Goal: Task Accomplishment & Management: Manage account settings

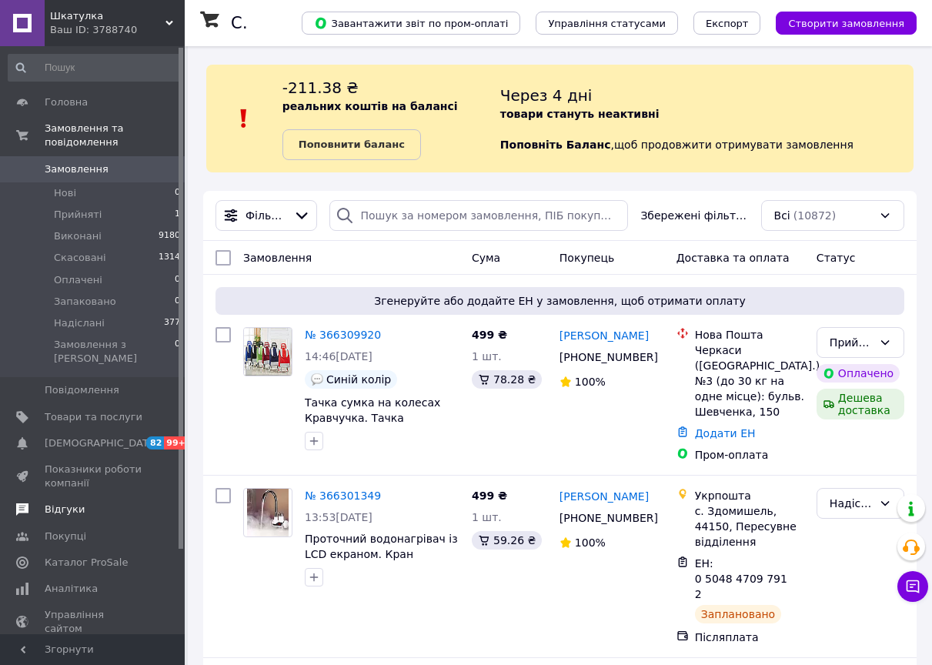
click at [81, 496] on link "Відгуки" at bounding box center [94, 509] width 189 height 26
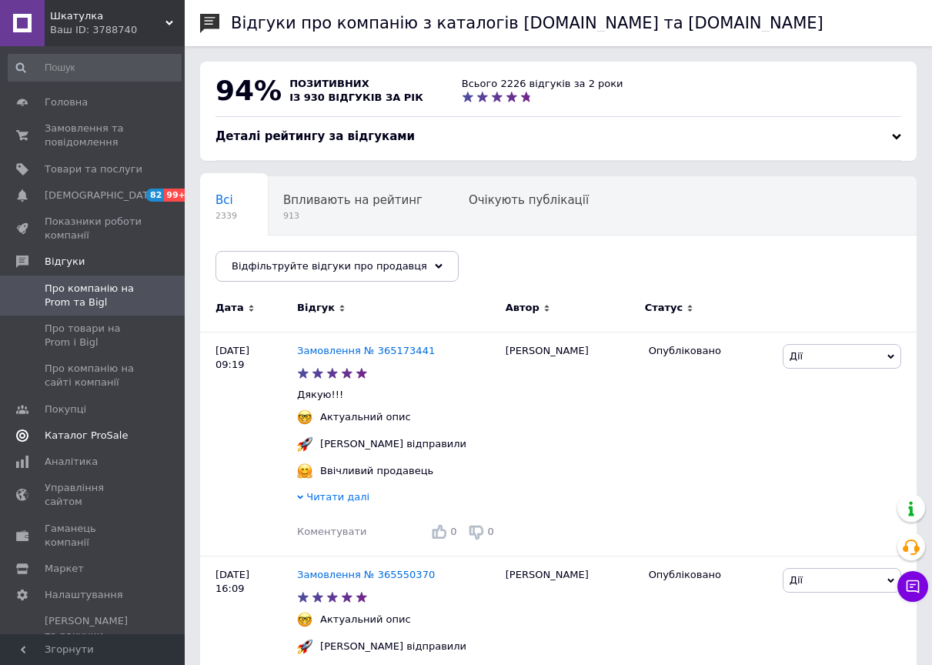
click at [101, 442] on link "Каталог ProSale" at bounding box center [94, 435] width 189 height 26
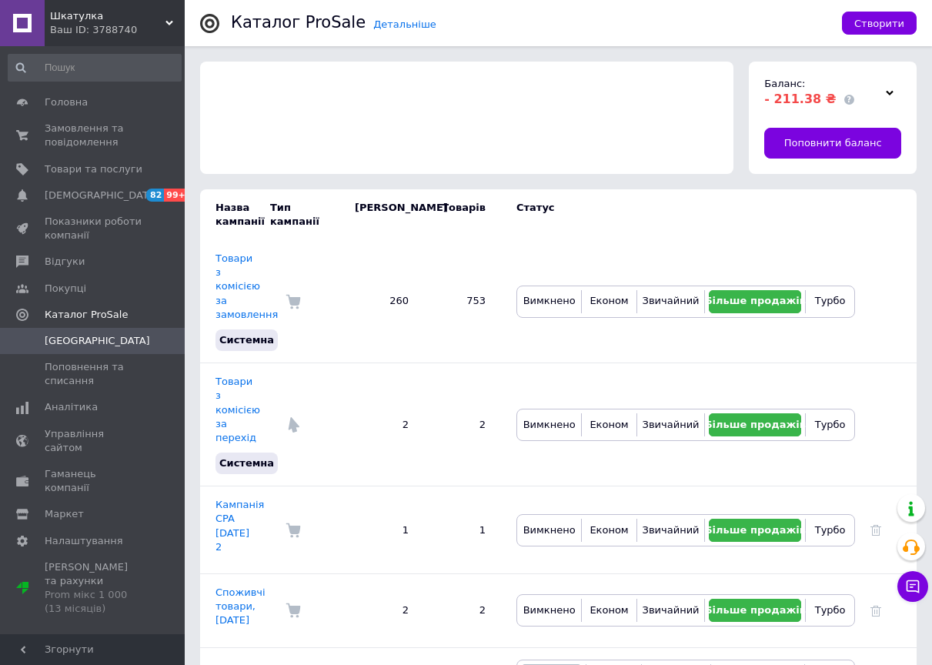
click at [95, 25] on div "Ваш ID: 3788740" at bounding box center [117, 30] width 135 height 14
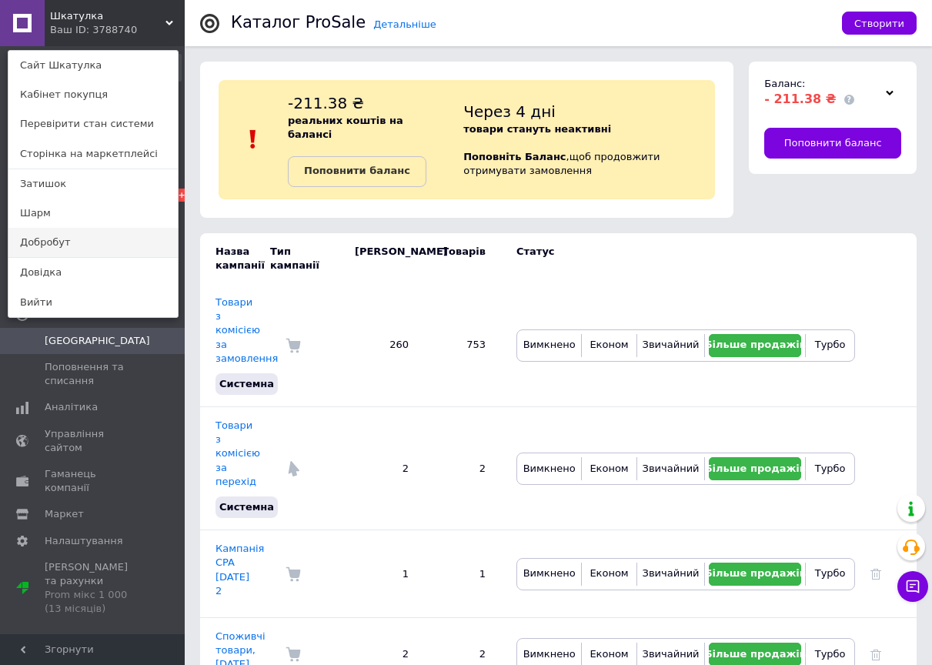
click at [75, 245] on link "Добробут" at bounding box center [92, 242] width 169 height 29
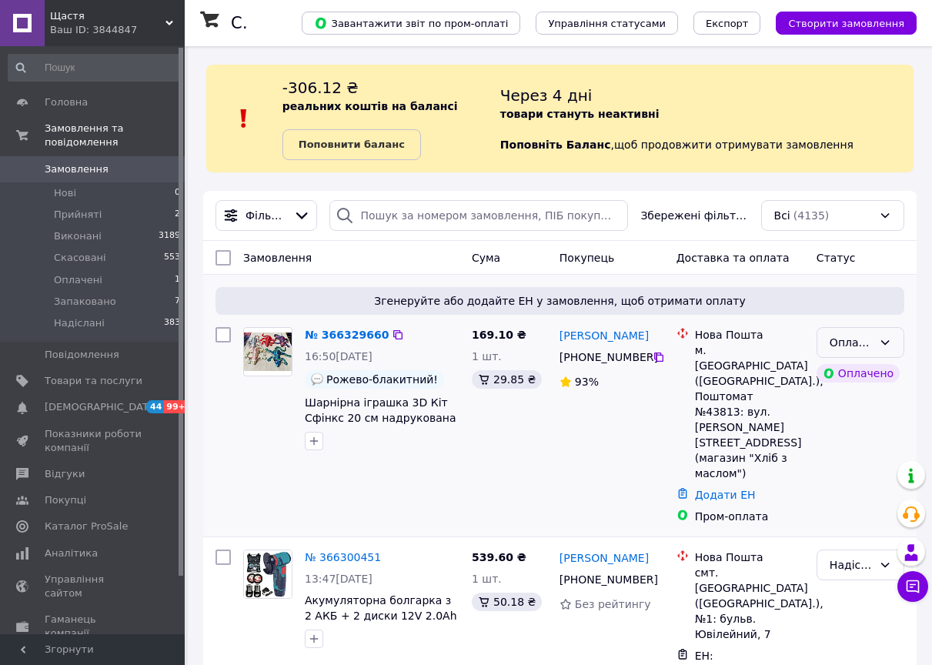
click at [876, 339] on div "Оплачено" at bounding box center [860, 342] width 88 height 31
click at [854, 375] on li "Прийнято" at bounding box center [860, 376] width 86 height 28
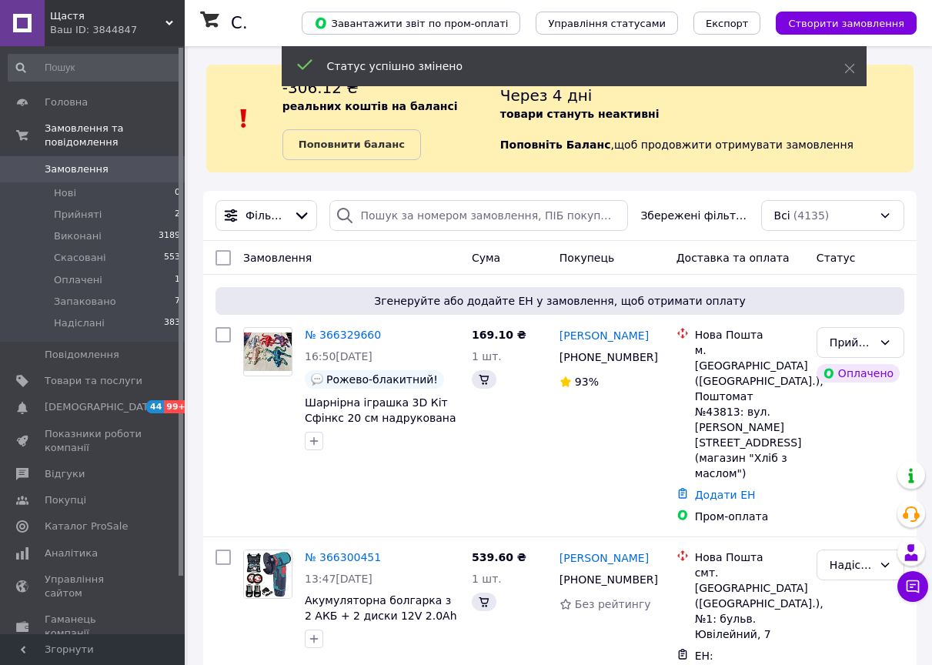
click at [82, 26] on div "Ваш ID: 3844847" at bounding box center [117, 30] width 135 height 14
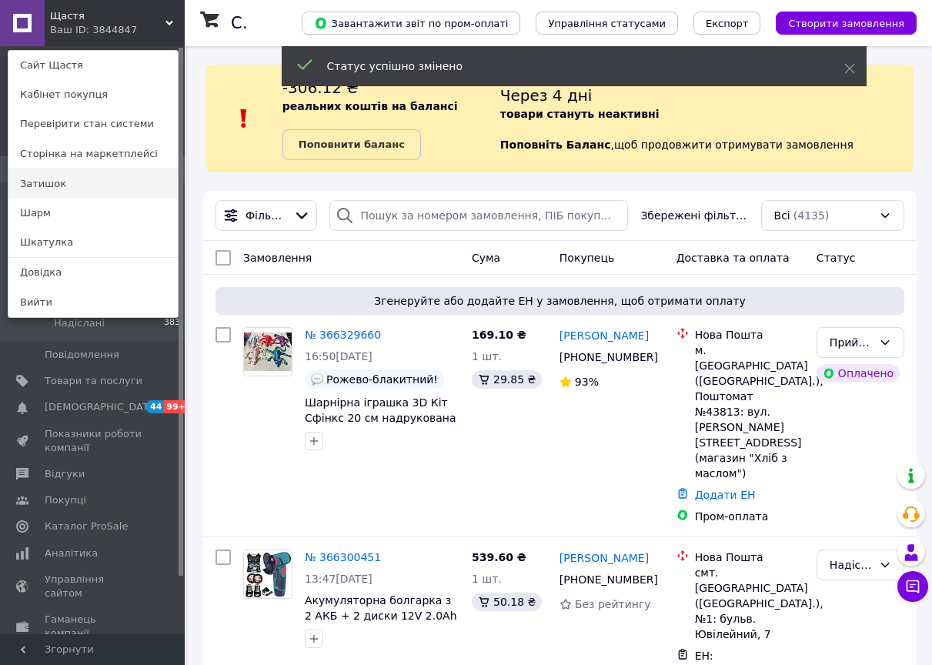
click at [72, 175] on link "Затишок" at bounding box center [92, 183] width 169 height 29
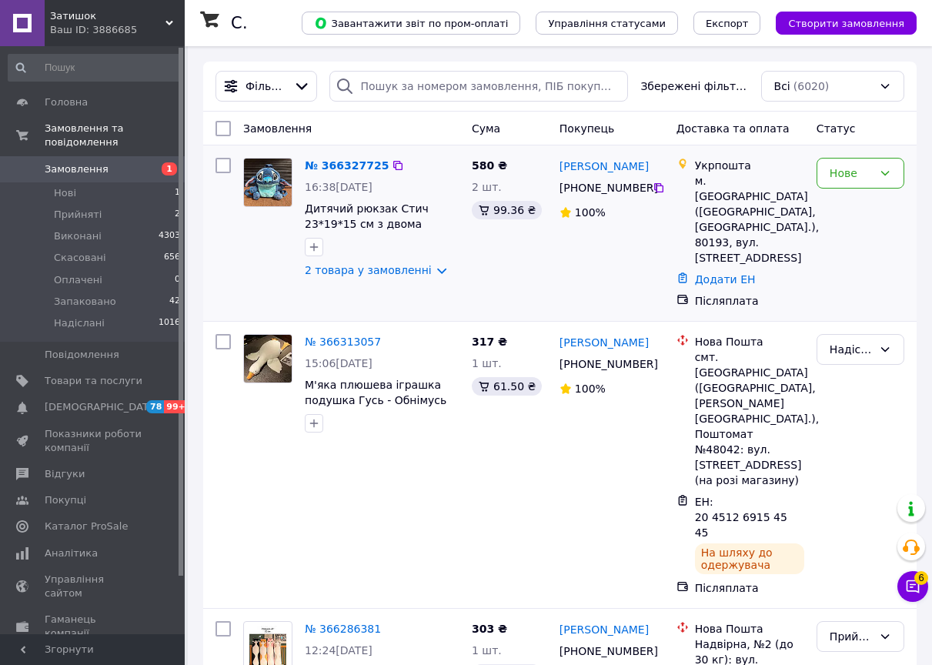
click at [829, 154] on div "Нове" at bounding box center [860, 233] width 100 height 163
click at [831, 175] on div "Нове" at bounding box center [850, 173] width 43 height 17
click at [839, 204] on li "Прийнято" at bounding box center [860, 207] width 86 height 28
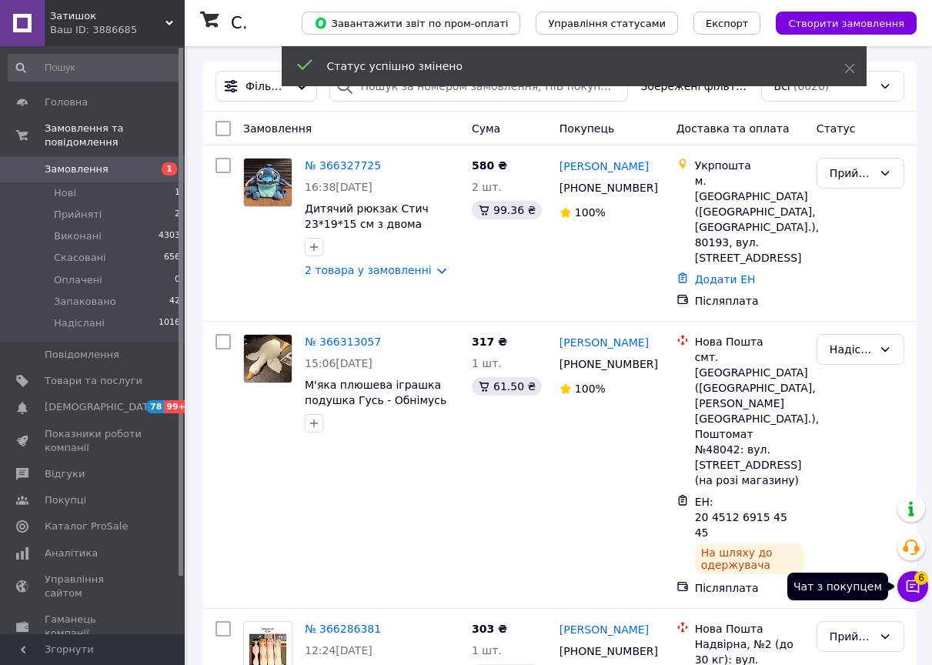
click at [912, 586] on icon at bounding box center [912, 586] width 13 height 13
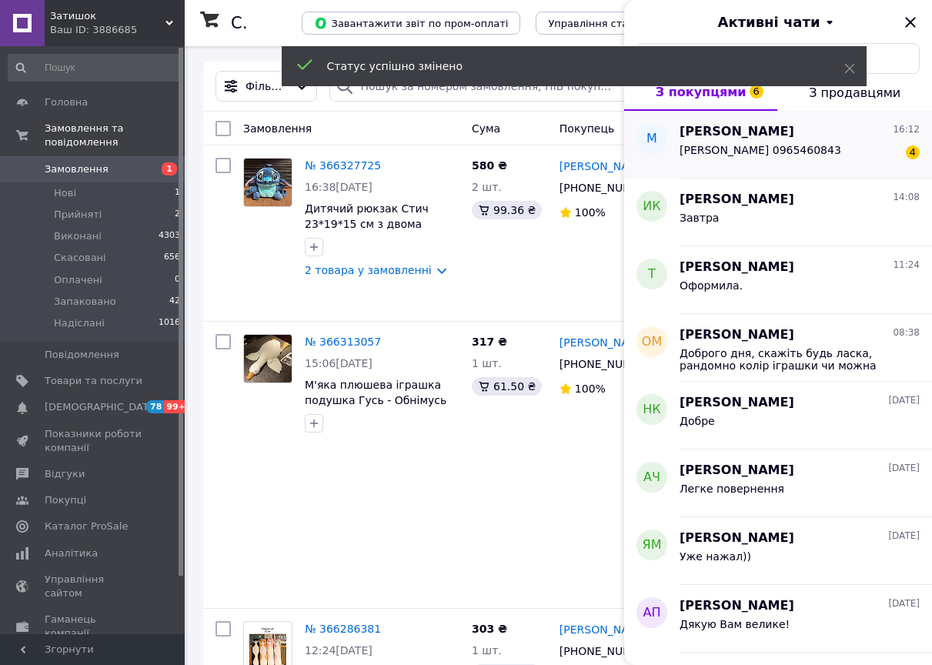
click at [802, 178] on div "Марина купріянчук 16:12 Купріянчук Марина 0965460843 4" at bounding box center [805, 145] width 252 height 68
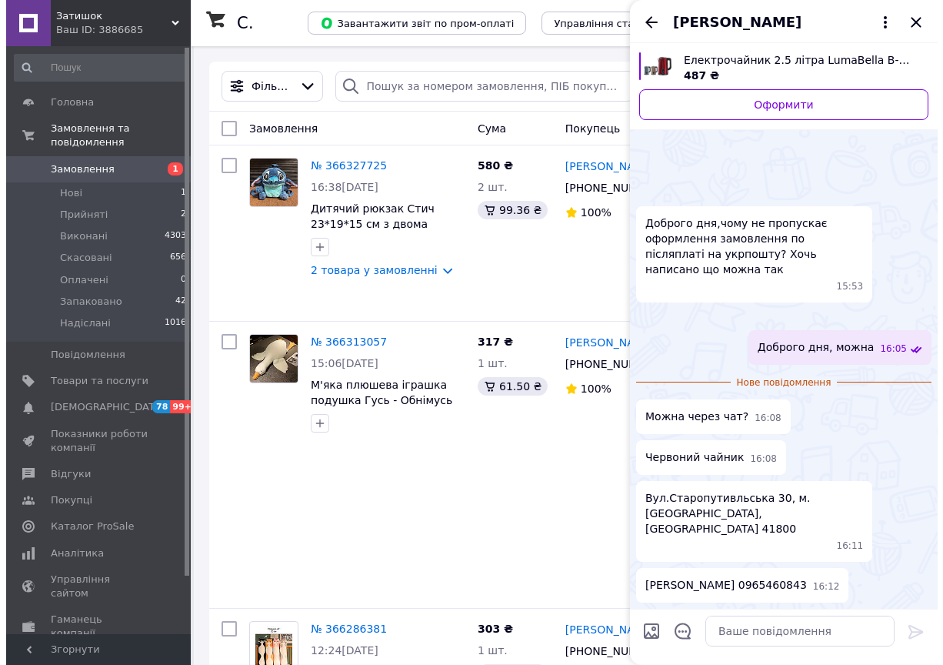
scroll to position [155, 0]
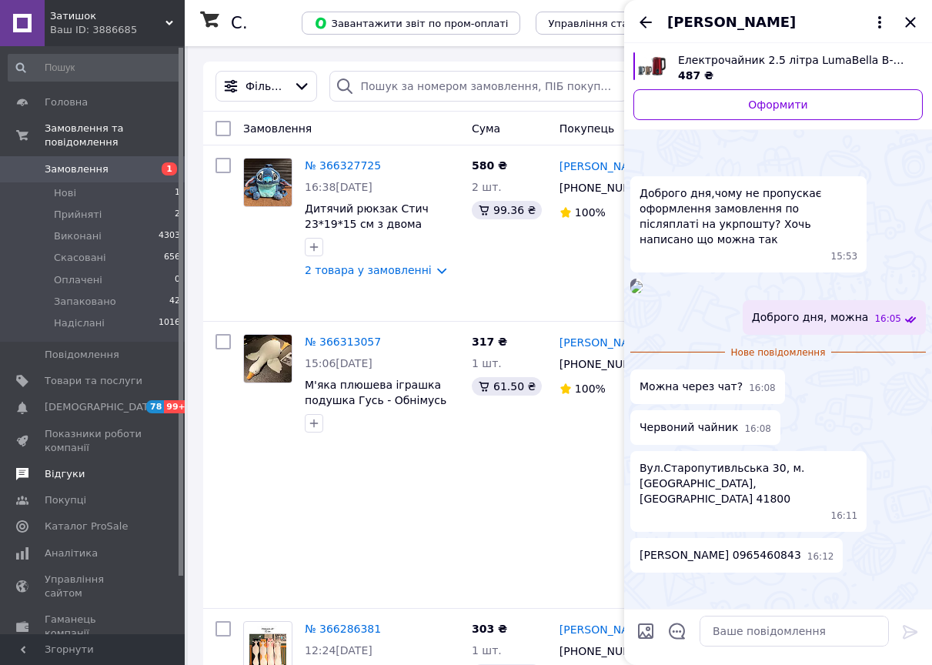
click at [88, 467] on span "Відгуки" at bounding box center [94, 474] width 98 height 14
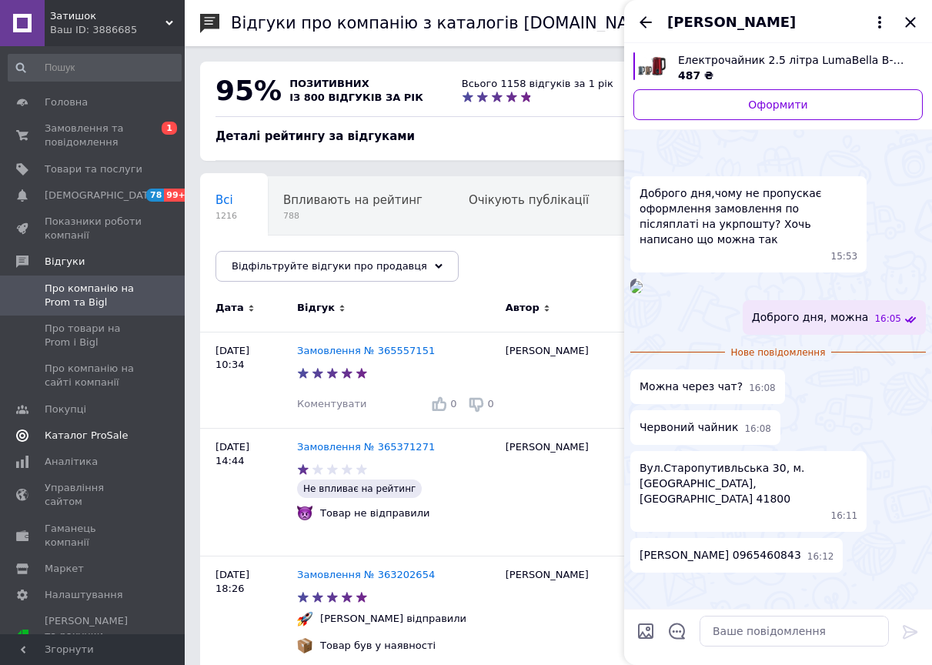
click at [109, 435] on span "Каталог ProSale" at bounding box center [86, 436] width 83 height 14
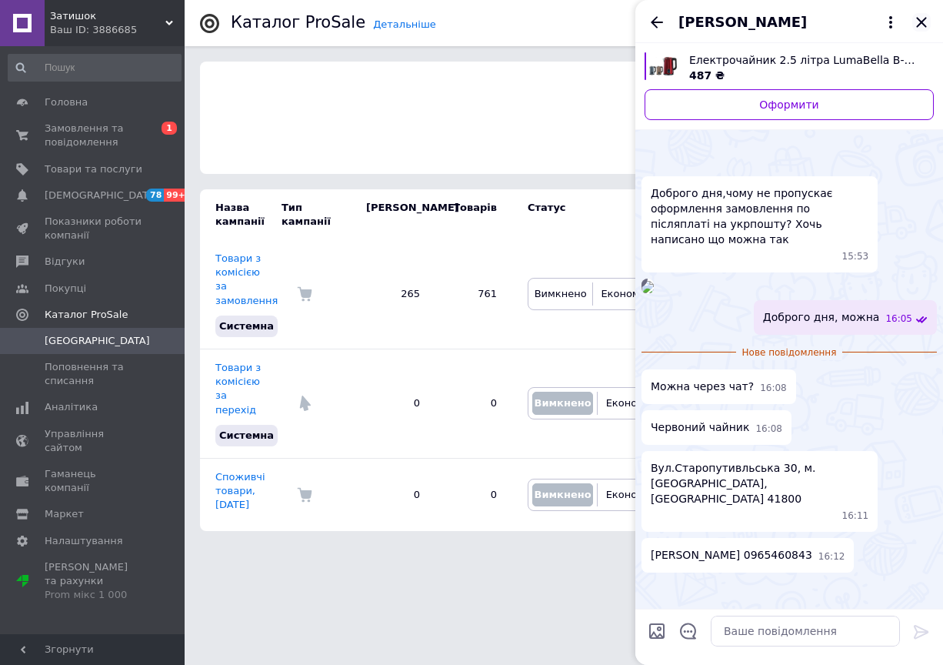
click at [918, 22] on icon "Закрити" at bounding box center [921, 22] width 18 height 18
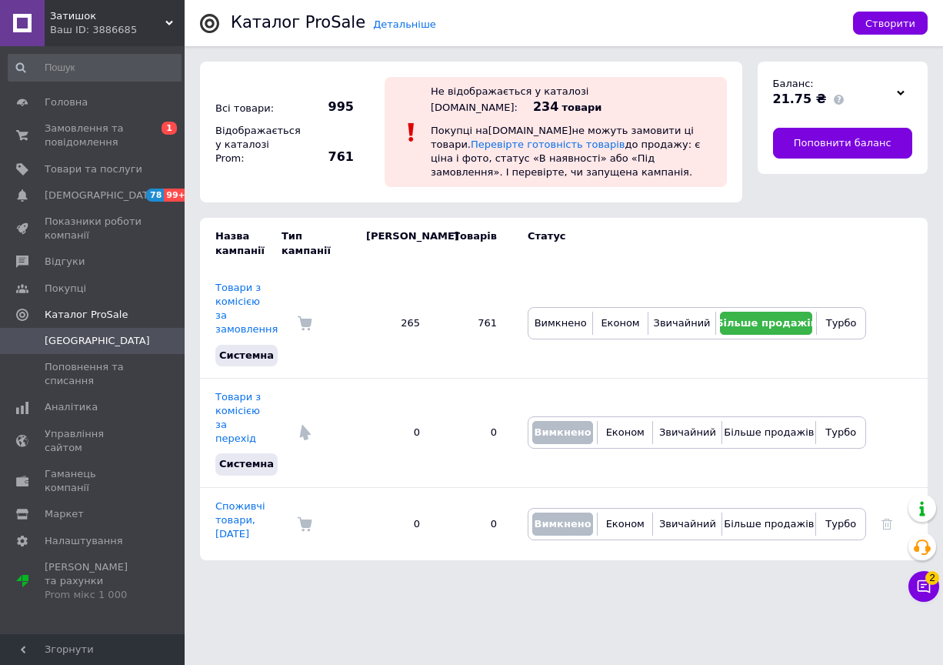
click at [95, 35] on div "Ваш ID: 3886685" at bounding box center [117, 30] width 135 height 14
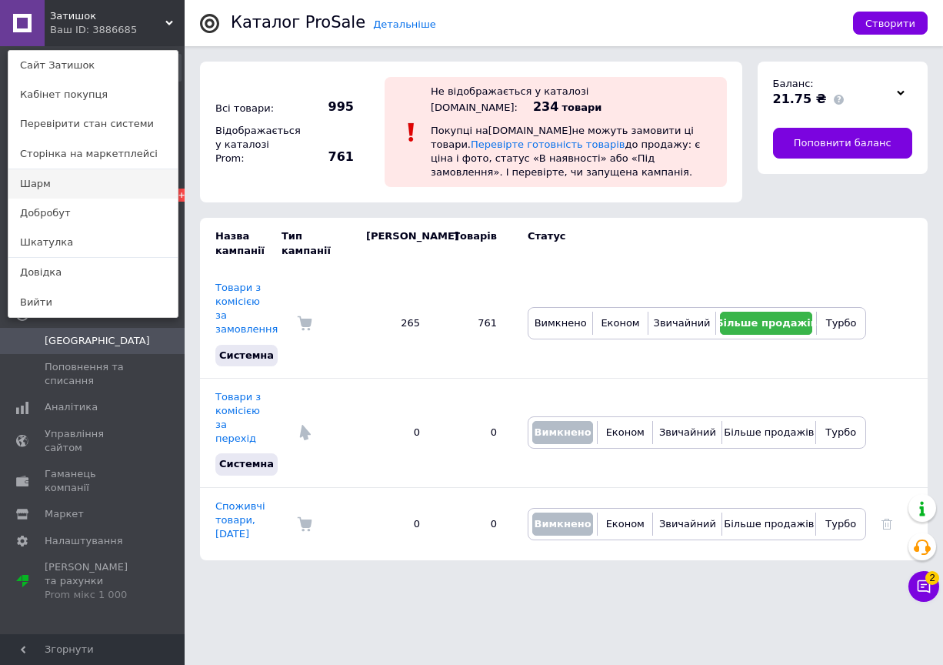
click at [54, 177] on link "Шарм" at bounding box center [92, 183] width 169 height 29
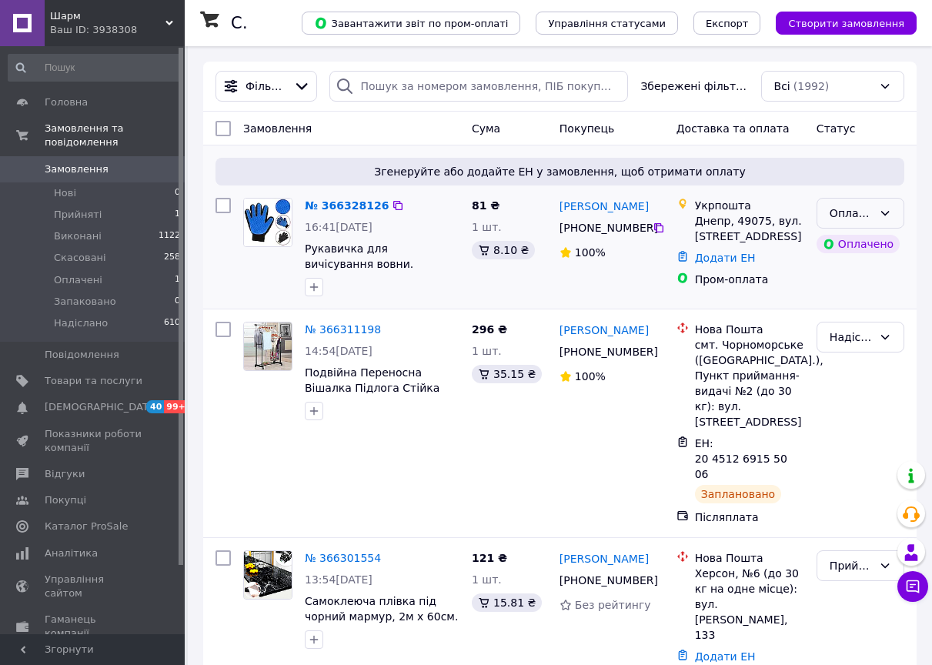
click at [859, 215] on div "Оплачено" at bounding box center [850, 213] width 43 height 17
click at [852, 249] on li "Прийнято" at bounding box center [860, 247] width 86 height 28
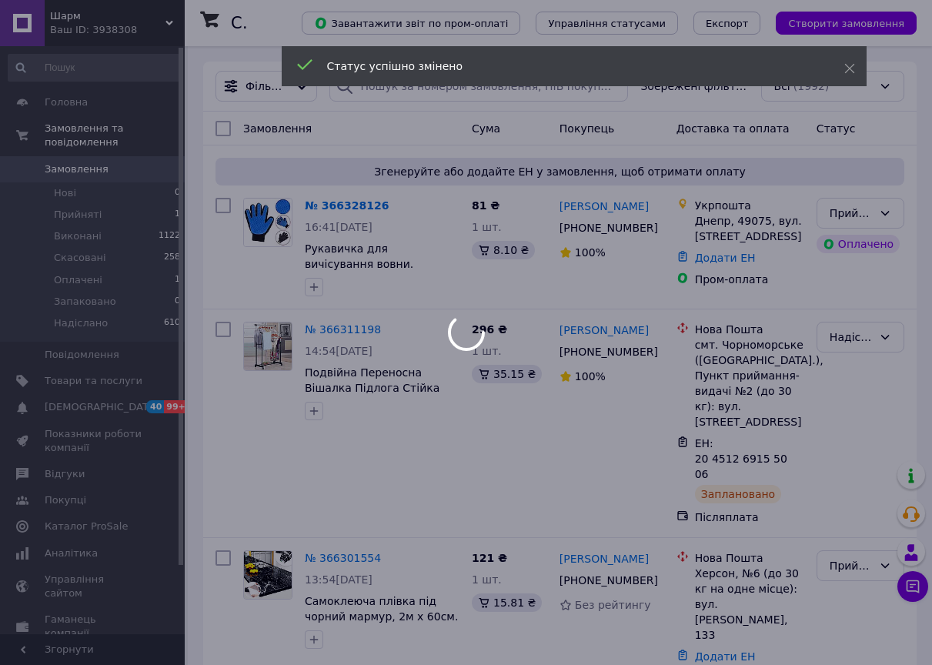
click at [92, 18] on div at bounding box center [466, 332] width 932 height 665
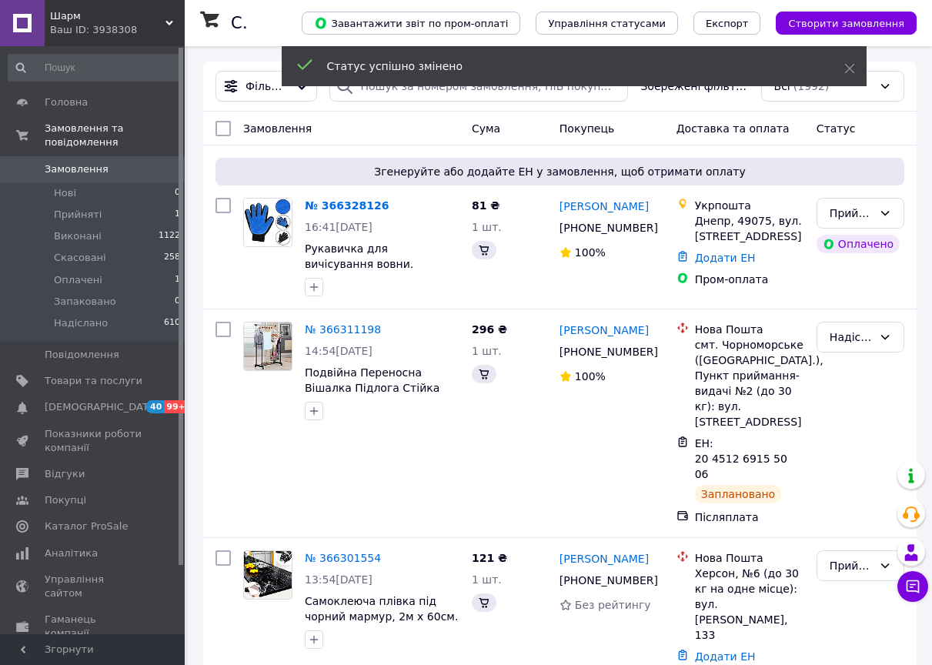
click at [91, 28] on div "Ваш ID: 3938308" at bounding box center [117, 30] width 135 height 14
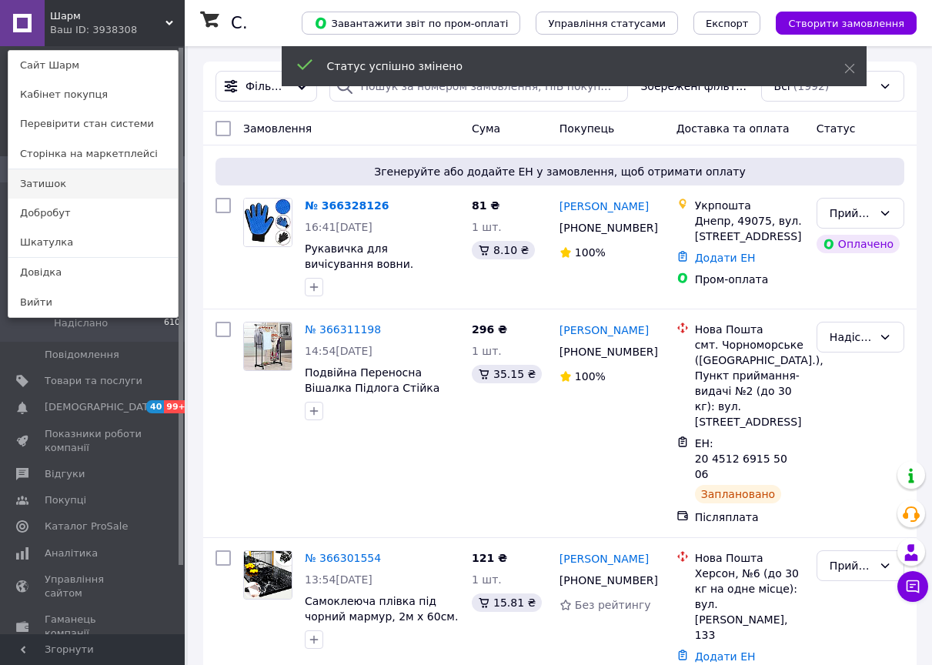
click at [68, 183] on link "Затишок" at bounding box center [92, 183] width 169 height 29
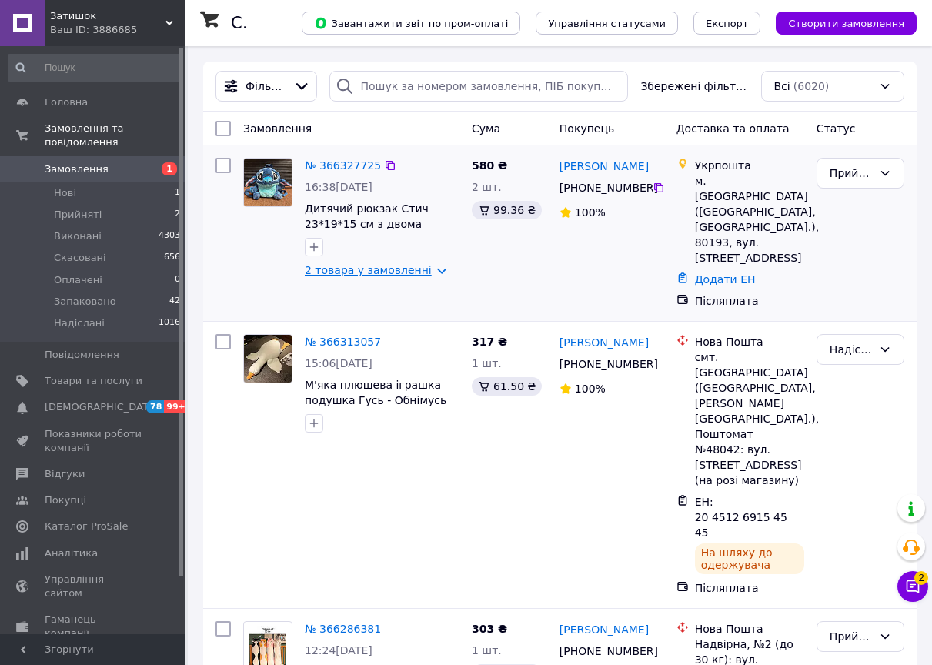
click at [377, 268] on link "2 товара у замовленні" at bounding box center [368, 270] width 127 height 12
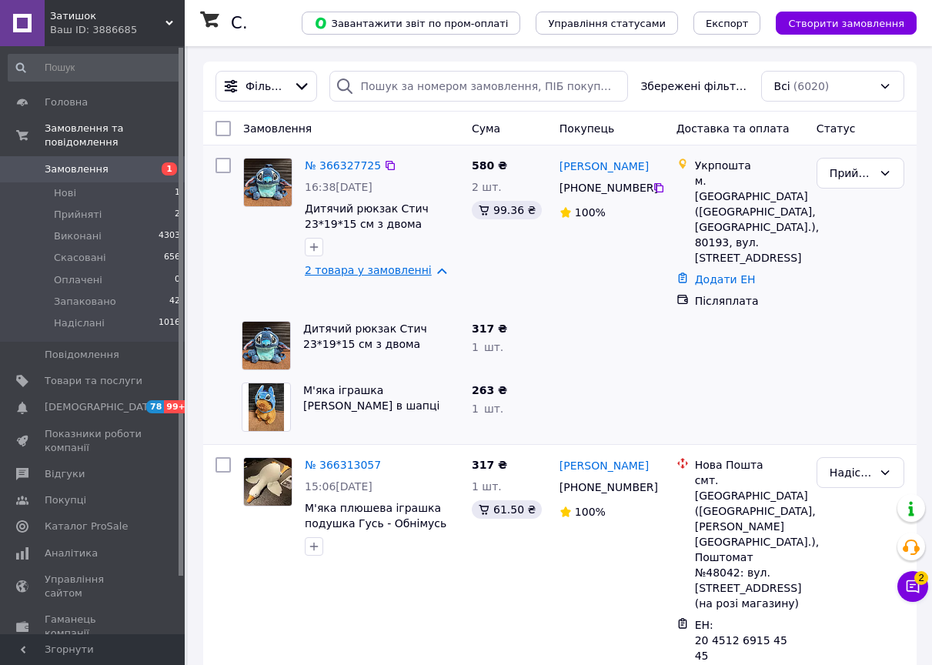
click at [377, 268] on link "2 товара у замовленні" at bounding box center [368, 270] width 127 height 12
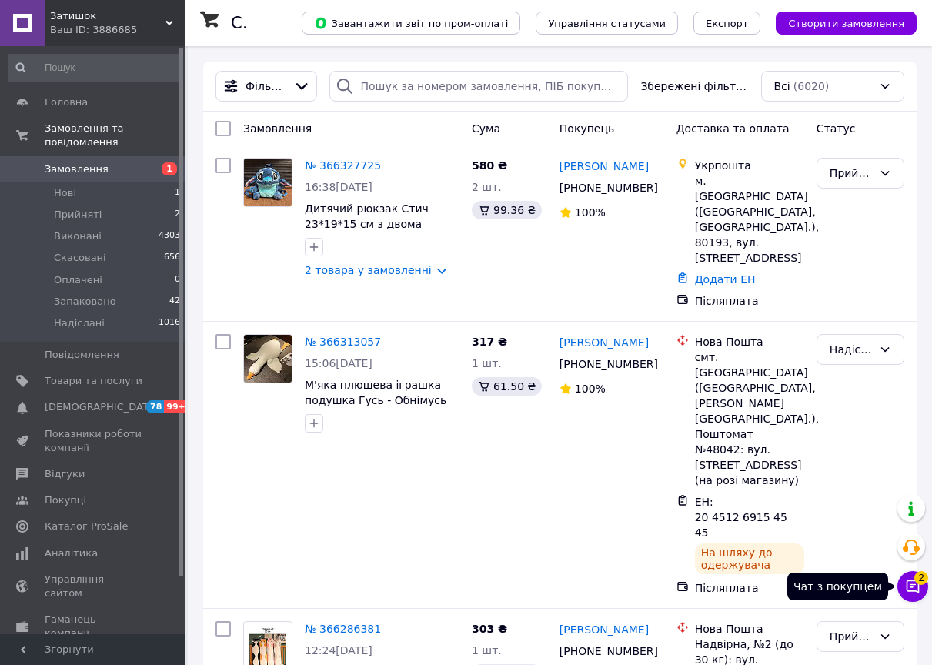
click at [919, 590] on icon at bounding box center [912, 586] width 13 height 13
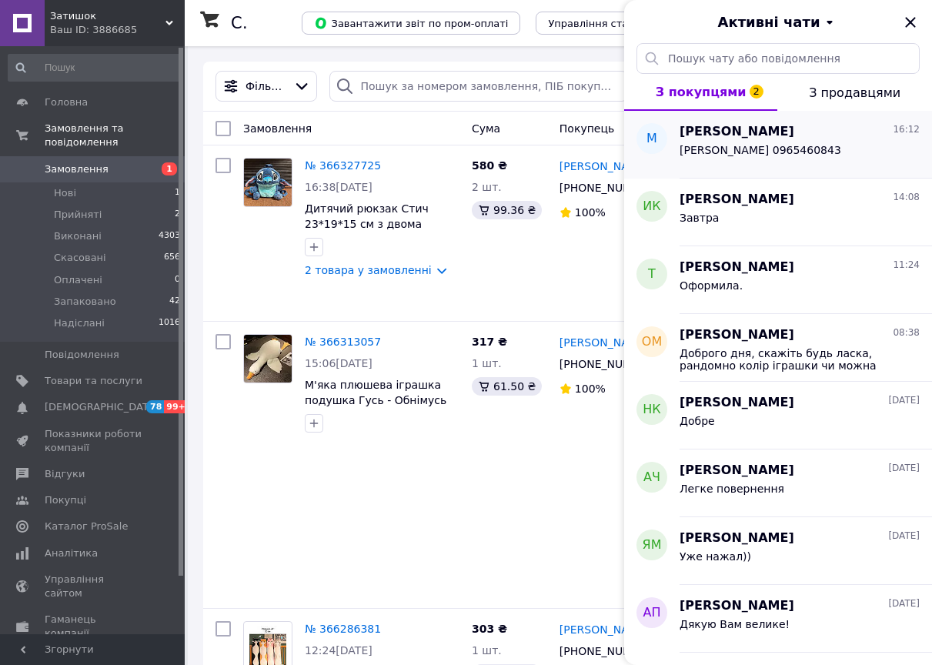
click at [791, 163] on div "Купріянчук Марина 0965460843" at bounding box center [760, 155] width 162 height 22
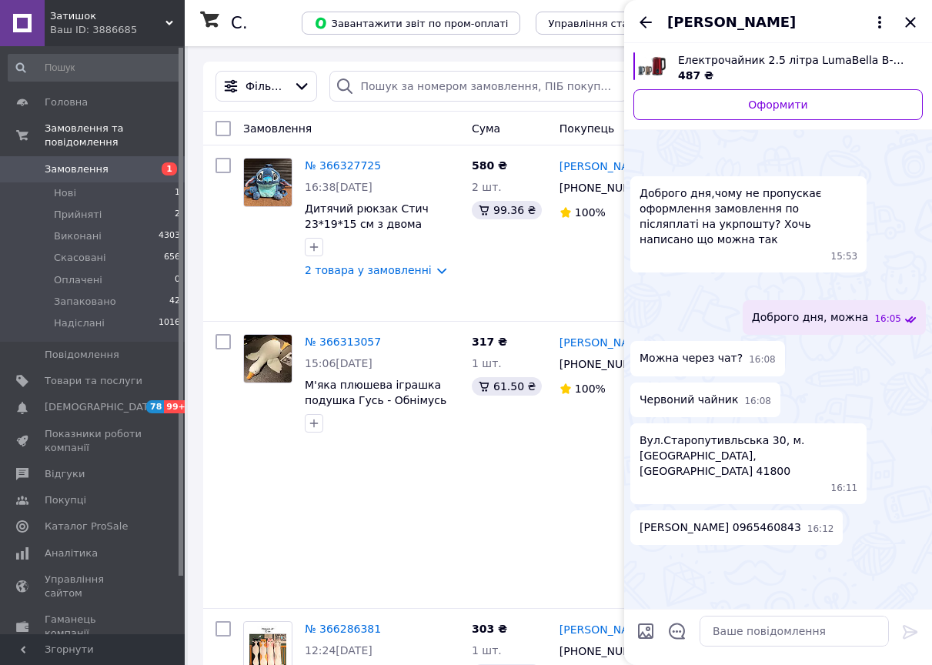
scroll to position [127, 0]
drag, startPoint x: 739, startPoint y: 583, endPoint x: 795, endPoint y: 582, distance: 56.9
click at [795, 535] on span "Купріянчук Марина 0965460843" at bounding box center [720, 527] width 162 height 16
copy span "0965460843"
drag, startPoint x: 678, startPoint y: 59, endPoint x: 883, endPoint y: 61, distance: 205.4
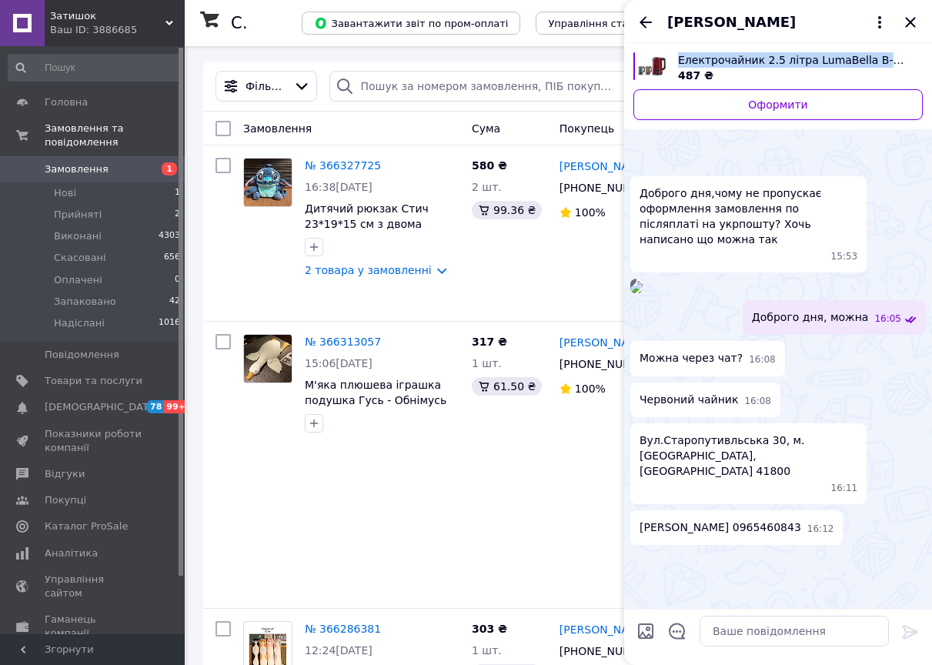
copy span "Електрочайник 2.5 літра LumaBella B-3011"
click at [734, 479] on span "Вул.Старопутивльська 30, м.Білопілля, Сумська область 41800" at bounding box center [748, 455] width 218 height 46
copy span "41800"
click at [782, 623] on textarea at bounding box center [793, 630] width 189 height 31
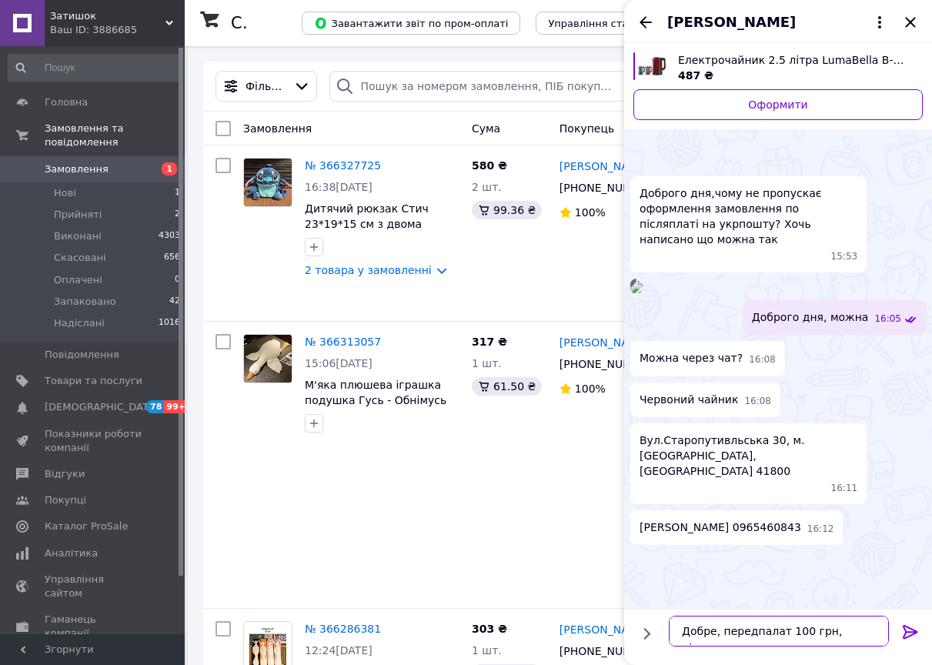
type textarea "Добре, передпалат 100 грн, підходить?"
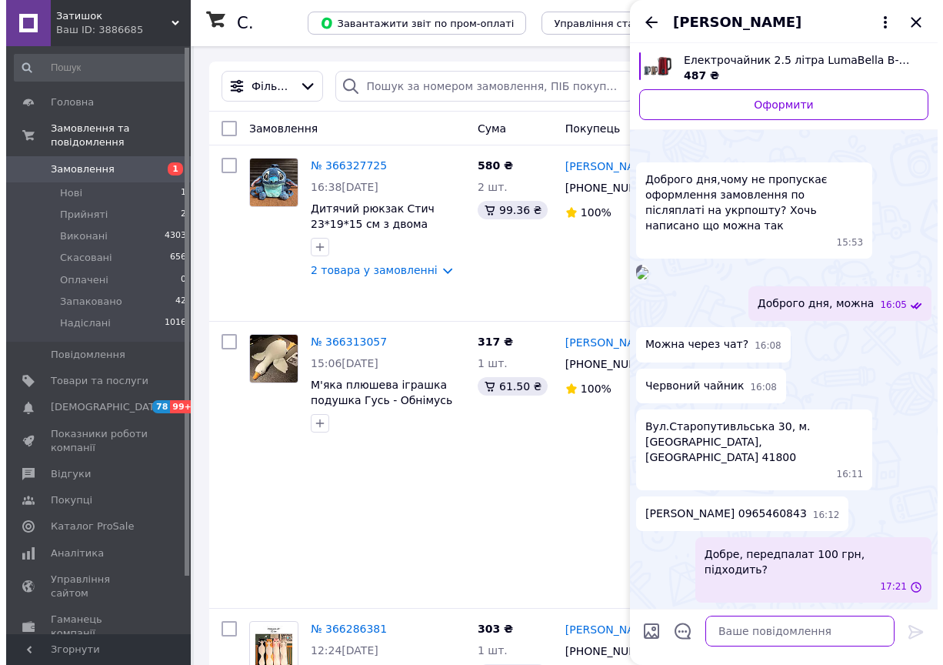
scroll to position [183, 0]
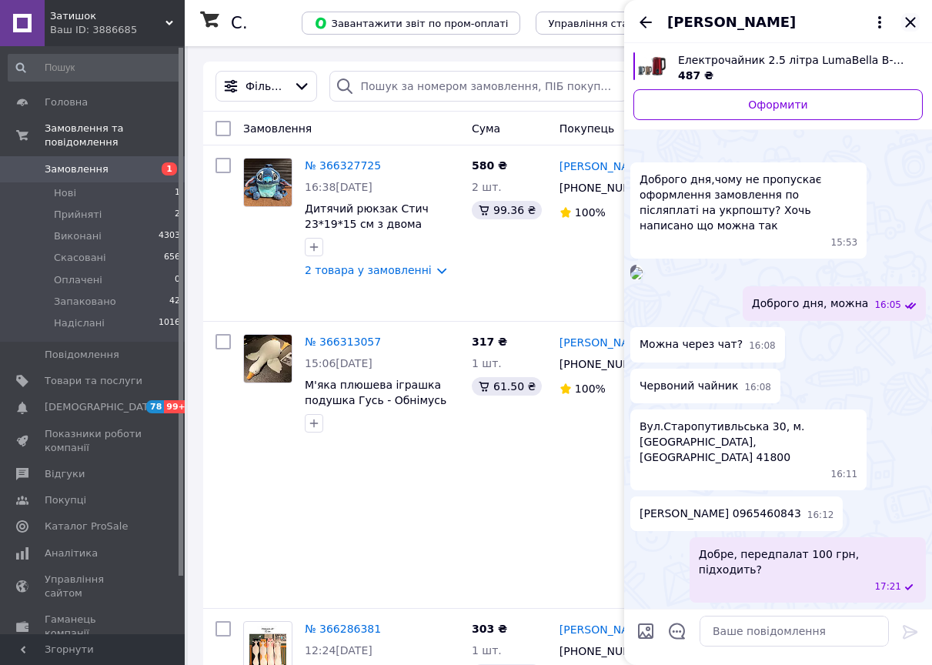
click at [911, 29] on icon "Закрити" at bounding box center [910, 22] width 18 height 18
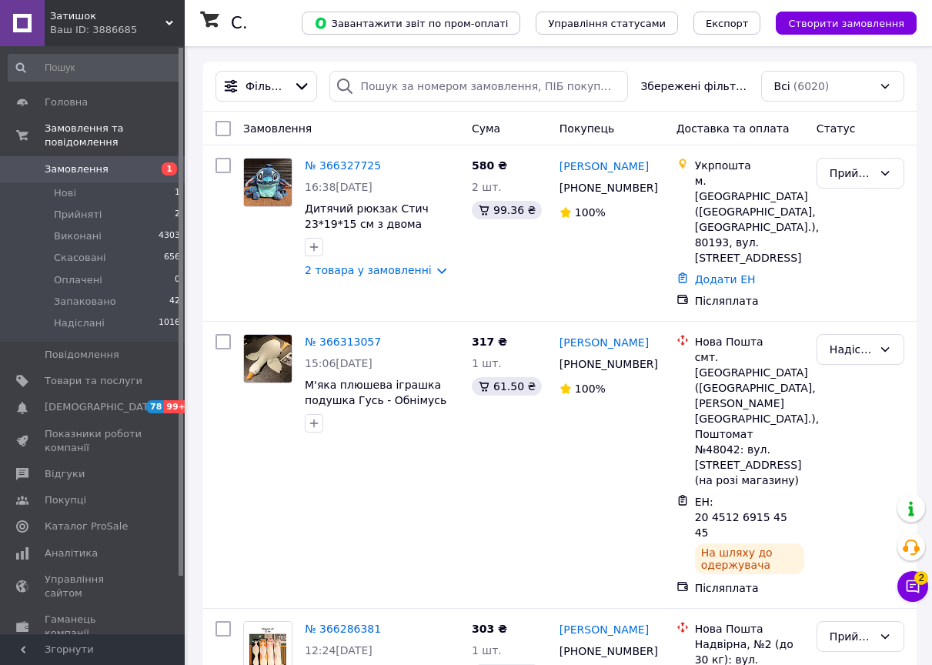
click at [66, 162] on span "Замовлення" at bounding box center [77, 169] width 64 height 14
click at [96, 400] on span "[DEMOGRAPHIC_DATA]" at bounding box center [102, 407] width 114 height 14
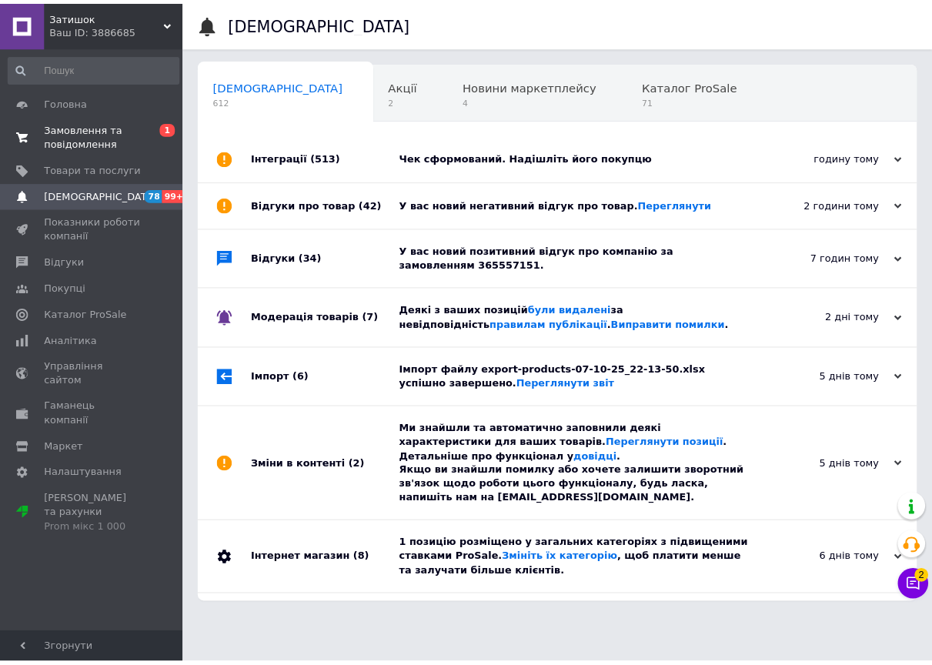
scroll to position [0, 8]
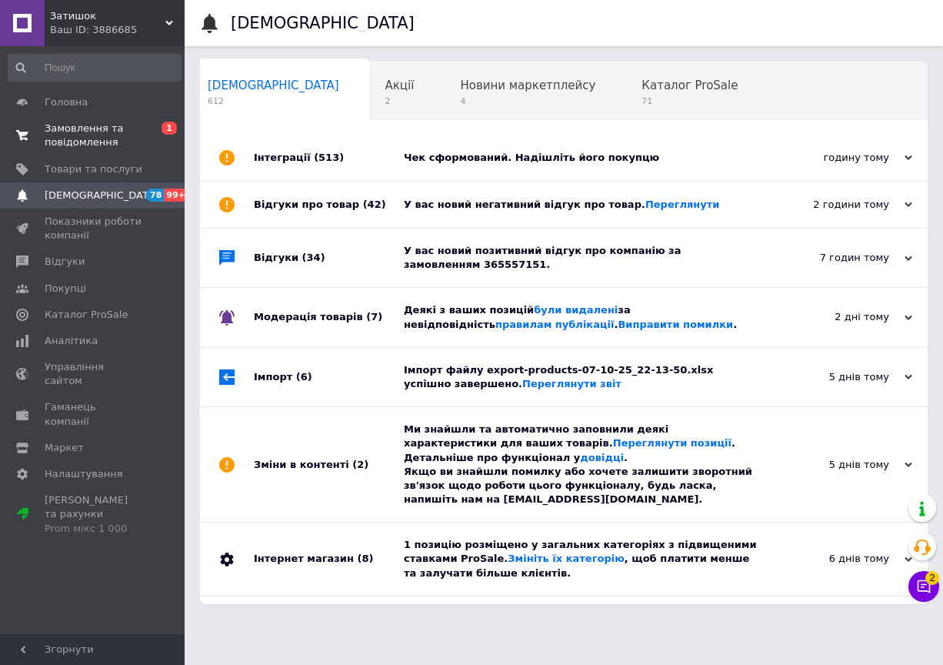
click at [98, 133] on span "Замовлення та повідомлення" at bounding box center [94, 136] width 98 height 28
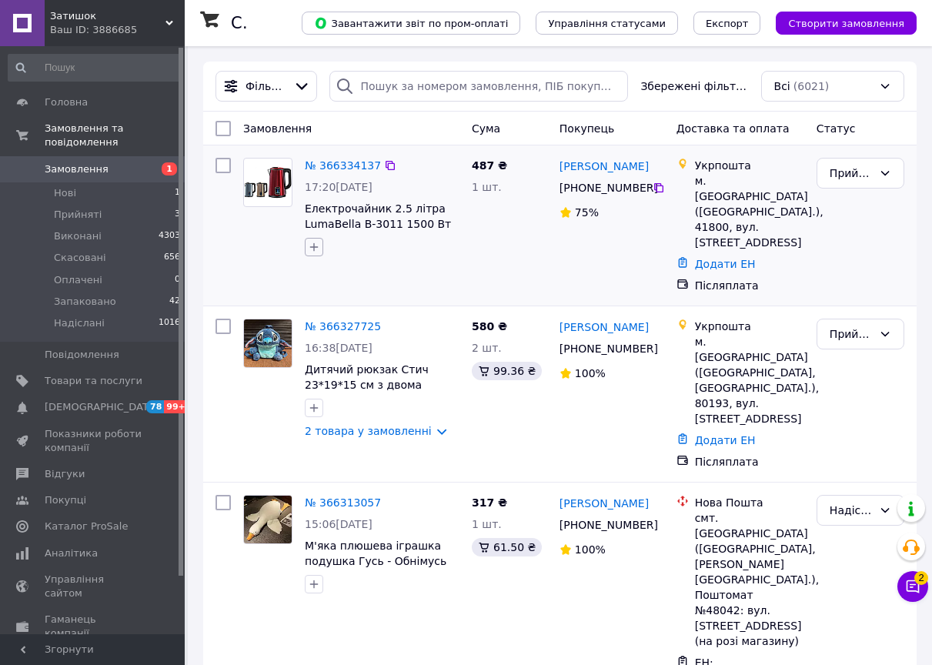
click at [311, 250] on icon "button" at bounding box center [314, 247] width 12 height 12
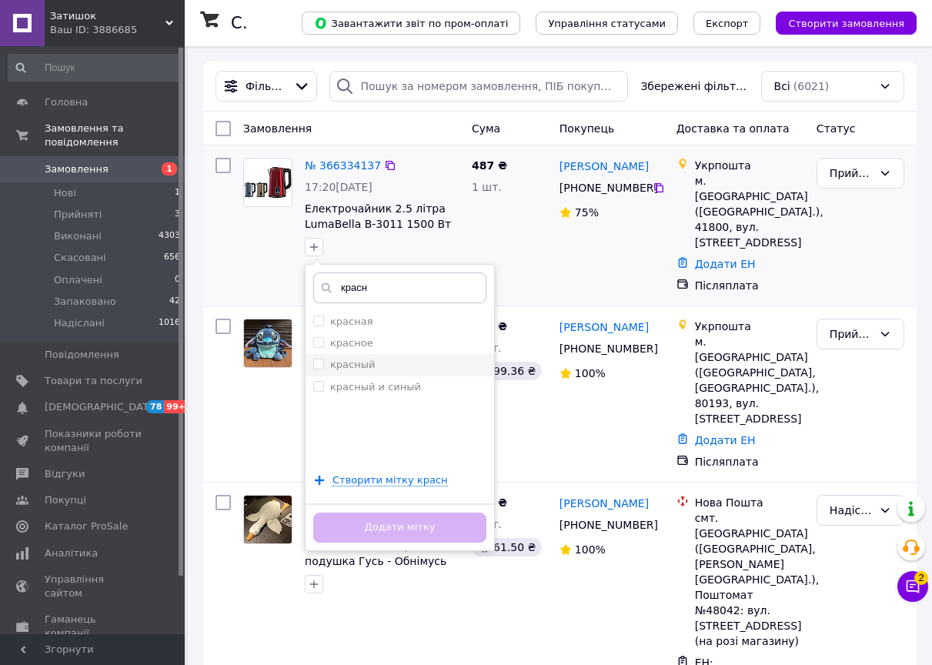
type input "красн"
click at [381, 358] on div "красный" at bounding box center [399, 365] width 173 height 14
checkbox input "true"
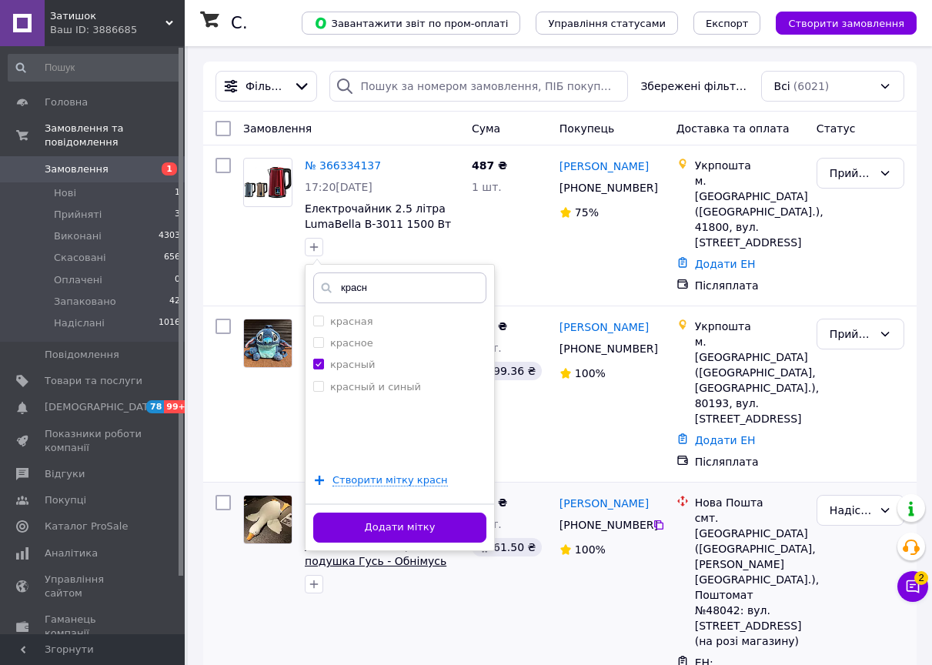
click at [384, 522] on button "Додати мітку" at bounding box center [399, 527] width 173 height 30
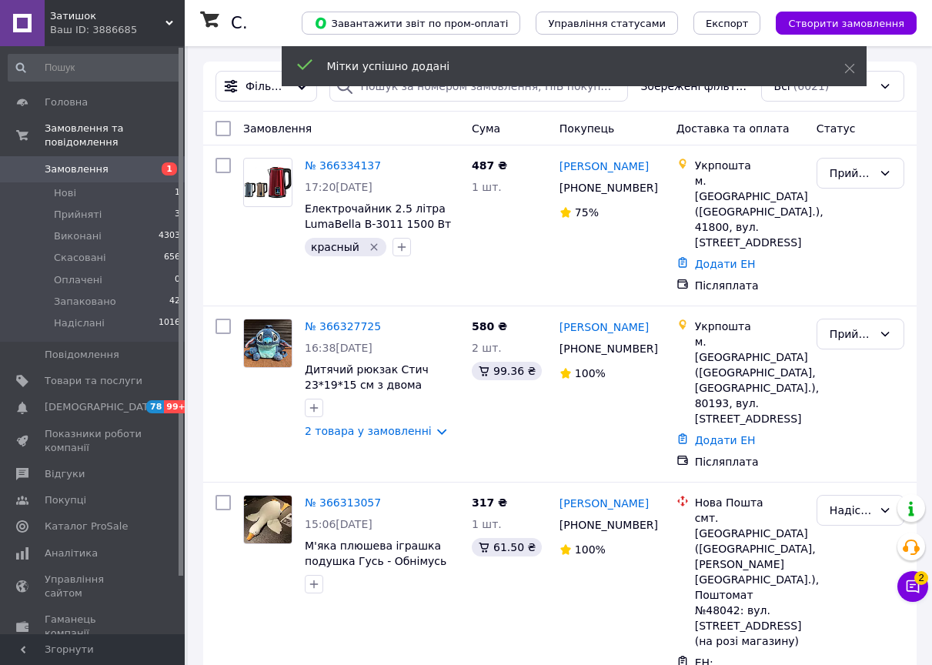
click at [102, 24] on div "Ваш ID: 3886685" at bounding box center [117, 30] width 135 height 14
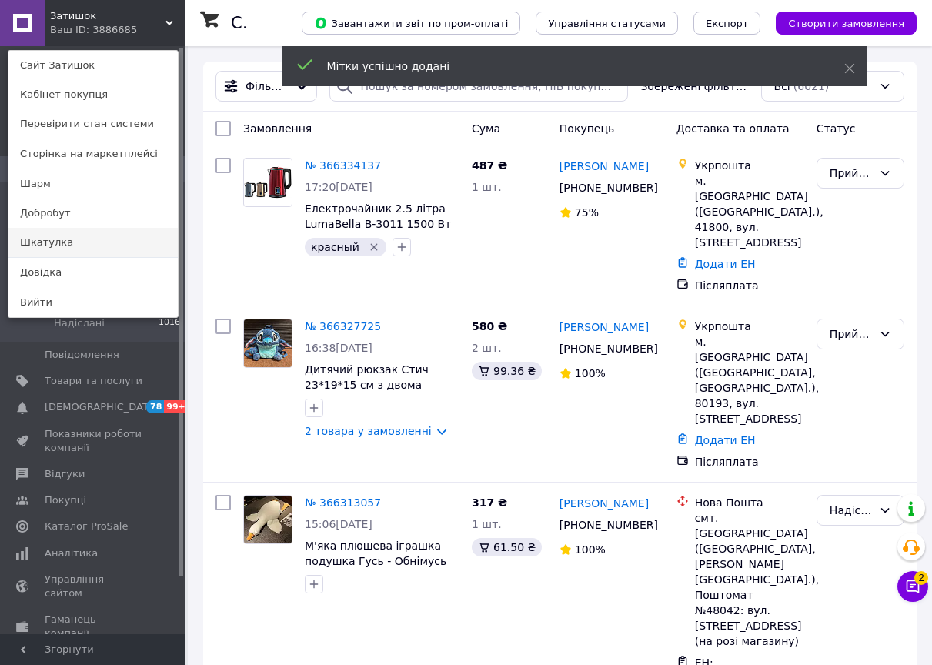
click at [65, 249] on link "Шкатулка" at bounding box center [92, 242] width 169 height 29
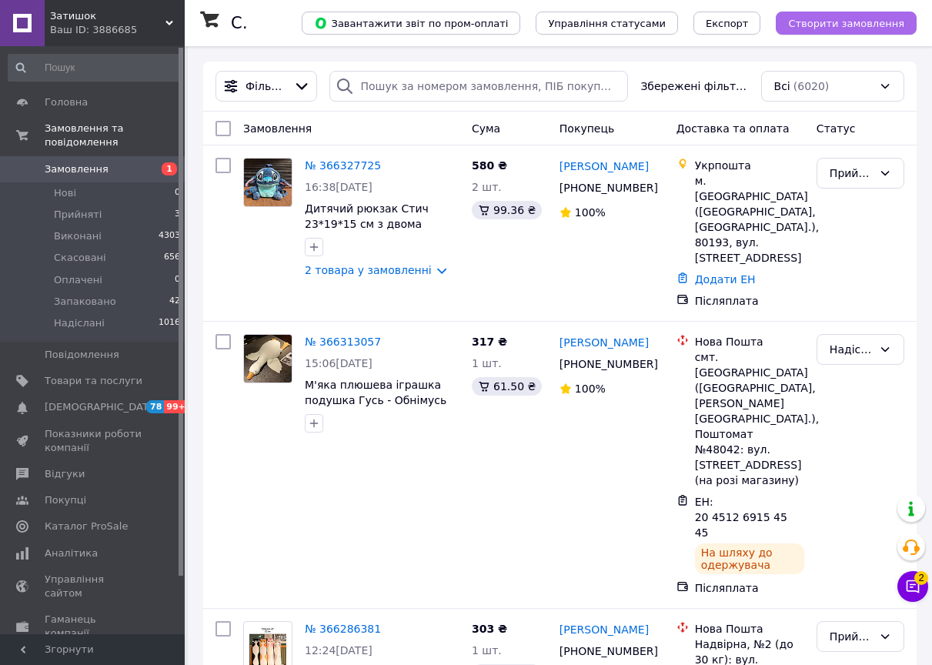
click at [876, 22] on span "Створити замовлення" at bounding box center [846, 24] width 116 height 12
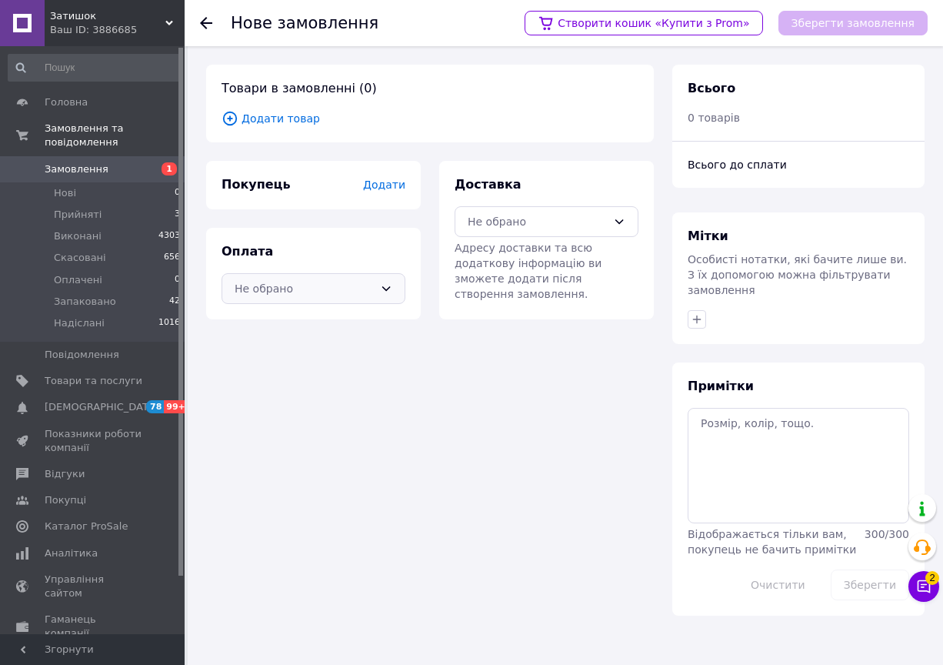
click at [310, 290] on div "Не обрано" at bounding box center [304, 288] width 139 height 17
click at [385, 178] on span "Додати" at bounding box center [384, 184] width 42 height 12
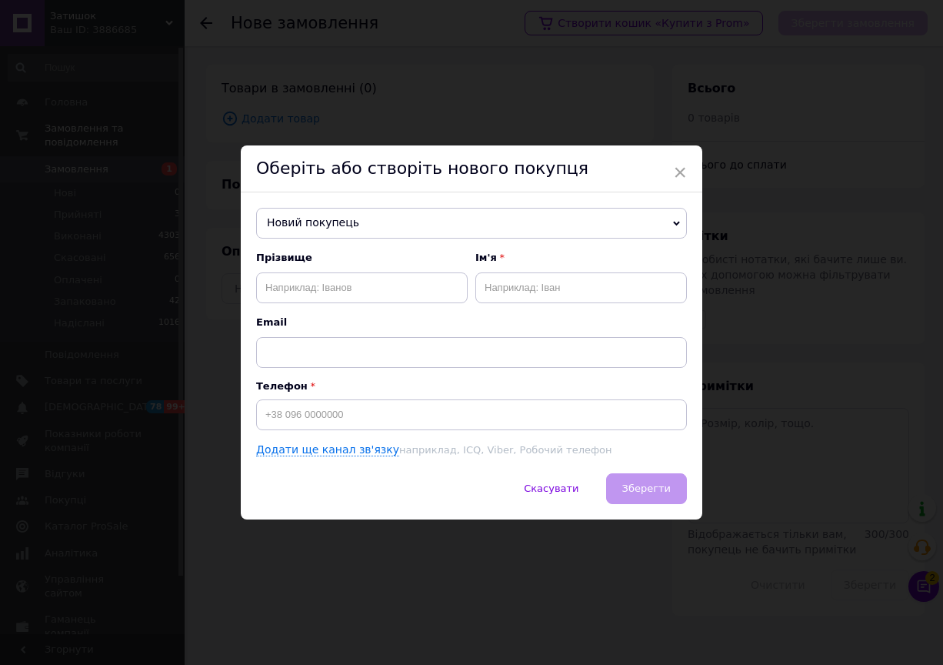
click at [372, 232] on span "Новий покупець" at bounding box center [471, 223] width 431 height 31
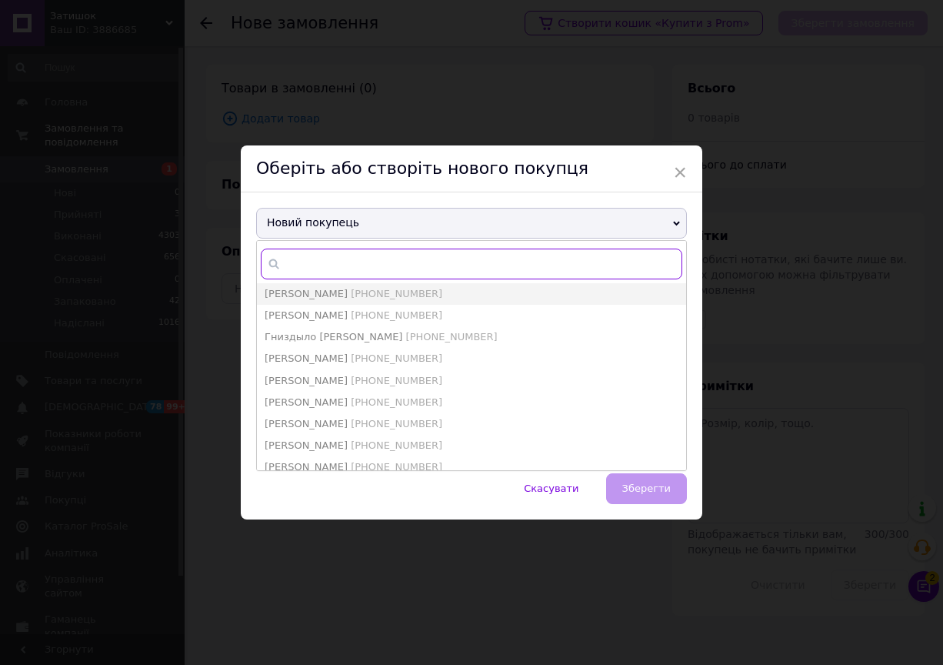
paste input "0965460843"
type input "0965460843"
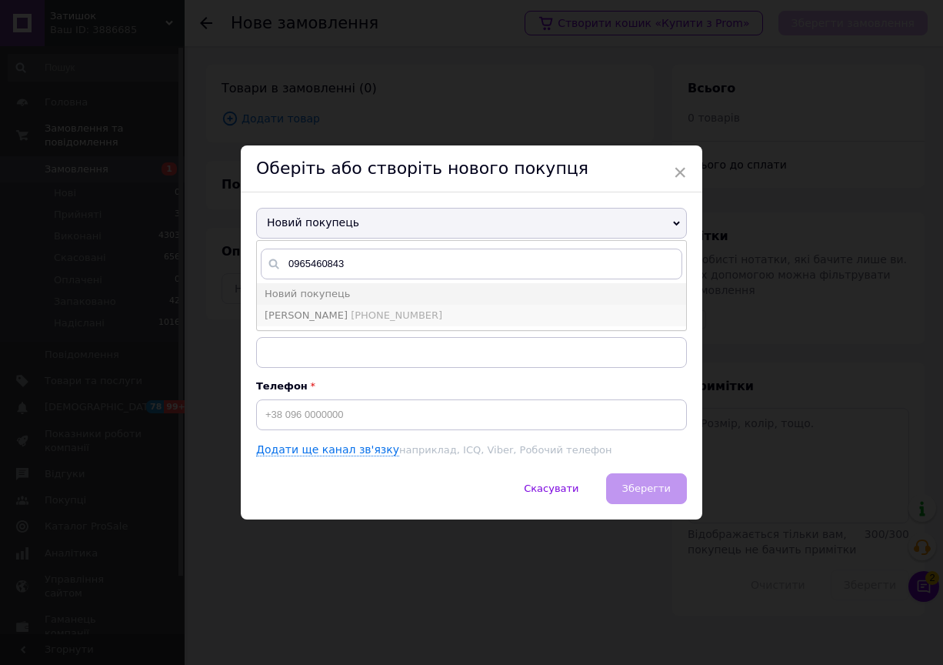
click at [359, 317] on span "+380965460843" at bounding box center [397, 315] width 92 height 12
type input "Марина купріянчук"
type input "+380965460843"
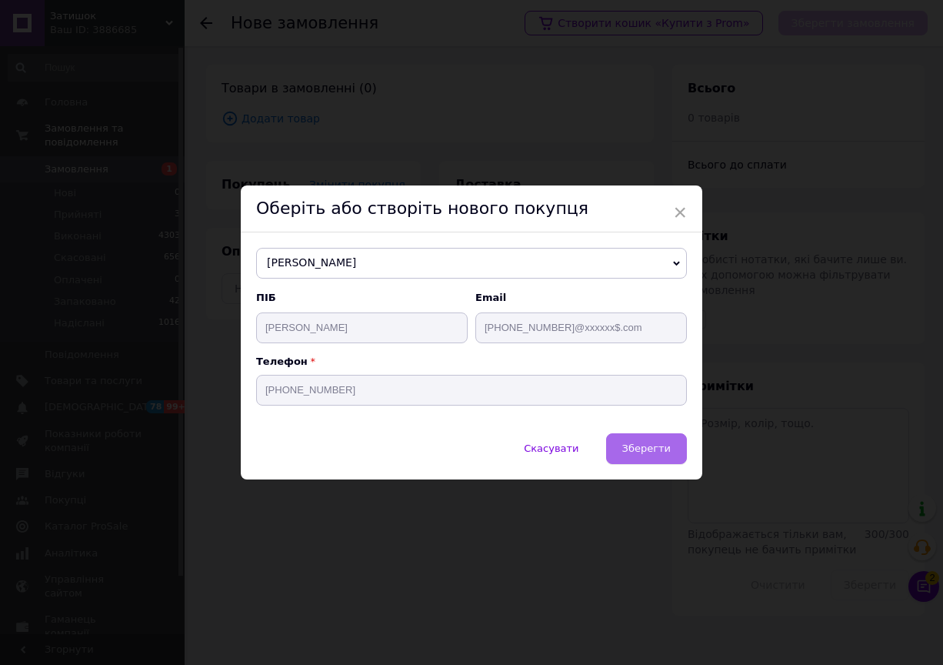
click at [655, 446] on span "Зберегти" at bounding box center [646, 448] width 48 height 12
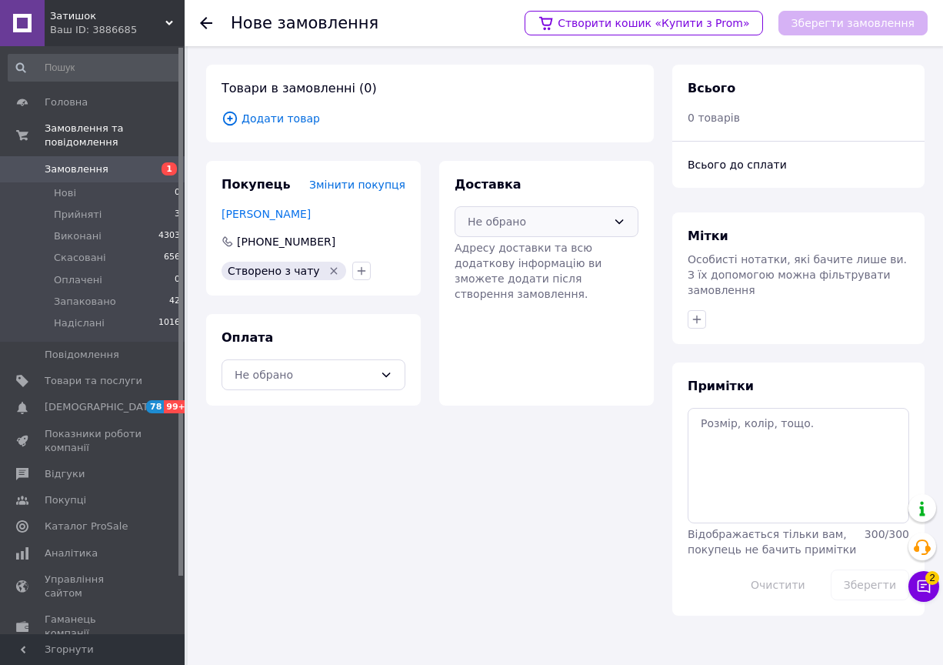
click at [480, 234] on div "Не обрано" at bounding box center [547, 221] width 184 height 31
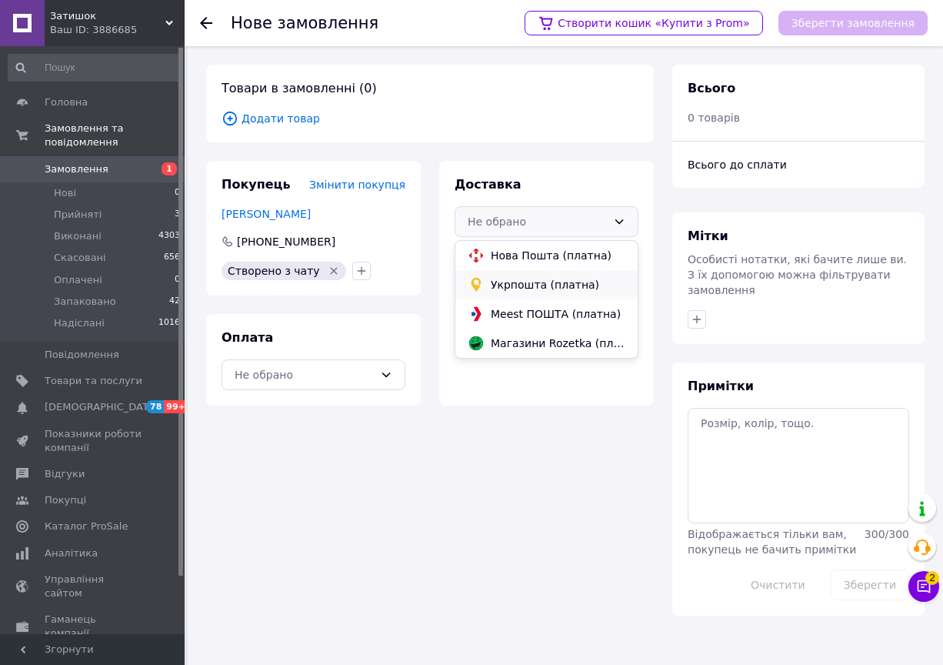
click at [505, 288] on span "Укрпошта (платна)" at bounding box center [558, 284] width 135 height 15
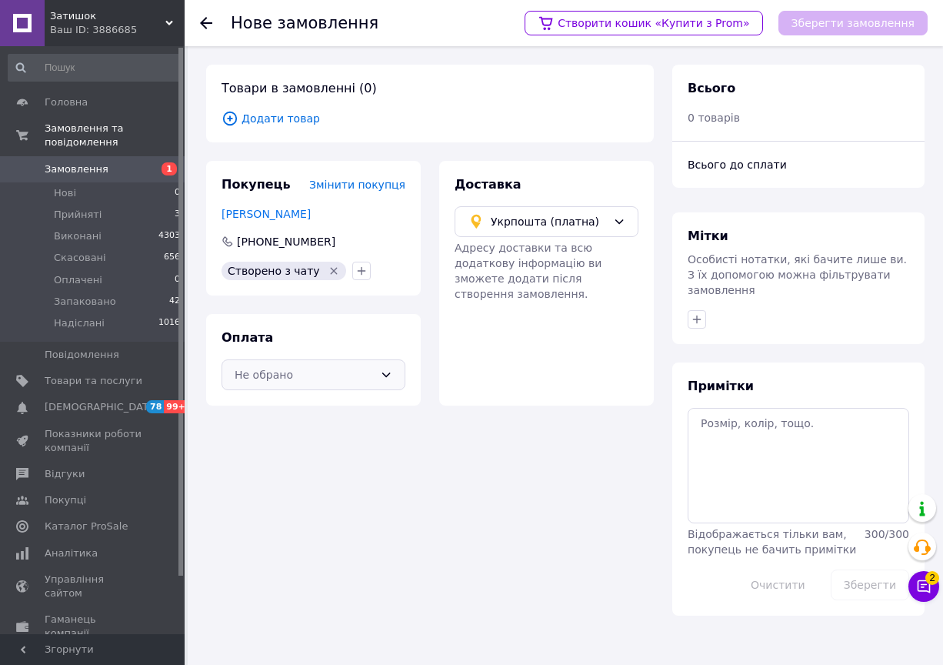
click at [364, 369] on div "Не обрано" at bounding box center [304, 374] width 139 height 17
click at [272, 445] on div "Післяплата" at bounding box center [314, 437] width 164 height 17
click at [292, 122] on span "Додати товар" at bounding box center [430, 118] width 417 height 17
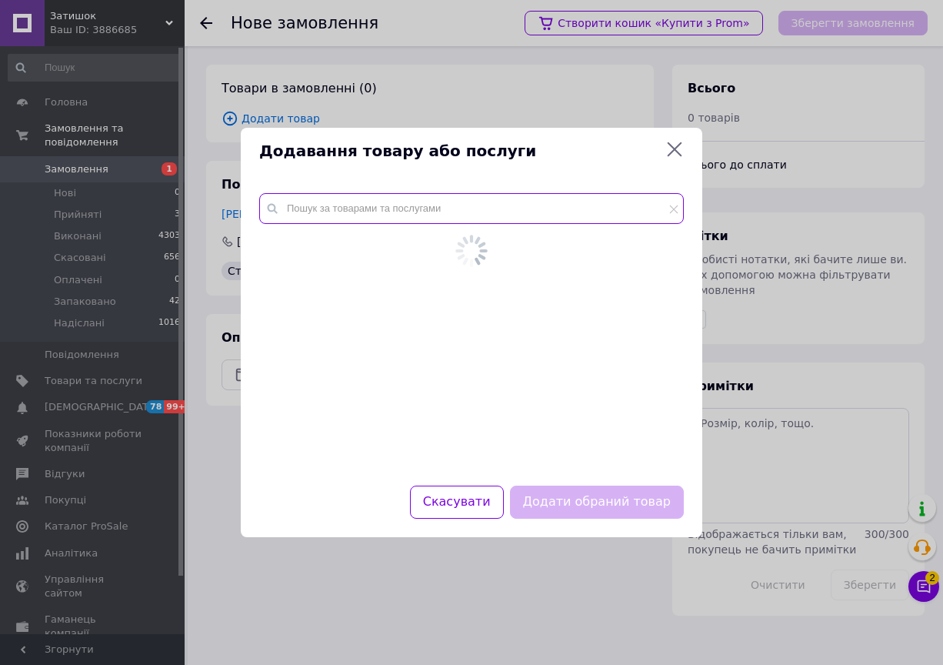
click at [384, 211] on input "text" at bounding box center [471, 208] width 425 height 31
paste input "Електрочайник 2.5 літра LumaBella B-3011"
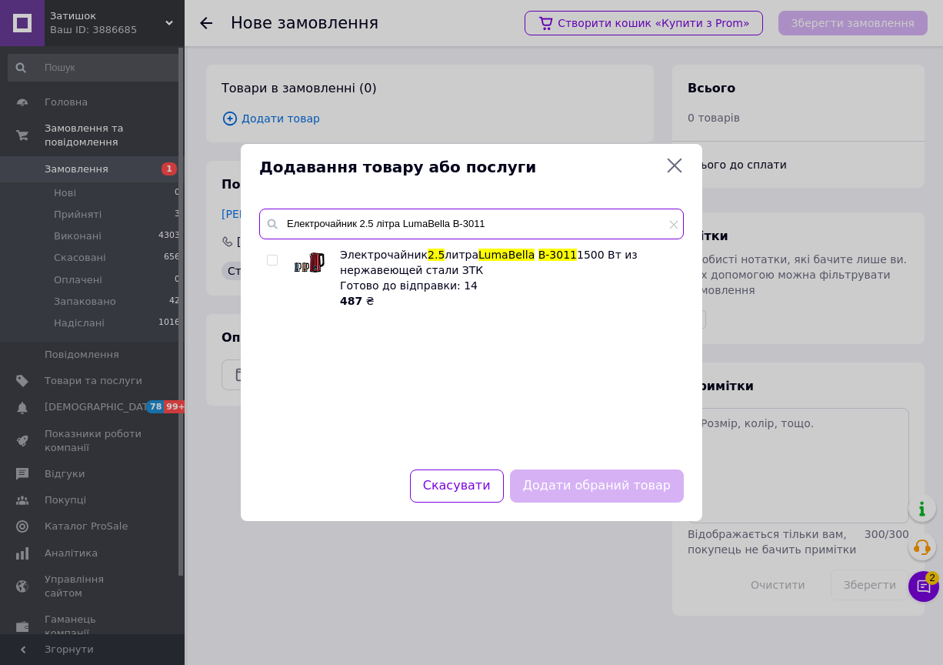
type input "Електрочайник 2.5 літра LumaBella B-3011"
click at [272, 258] on input "checkbox" at bounding box center [272, 260] width 10 height 10
checkbox input "true"
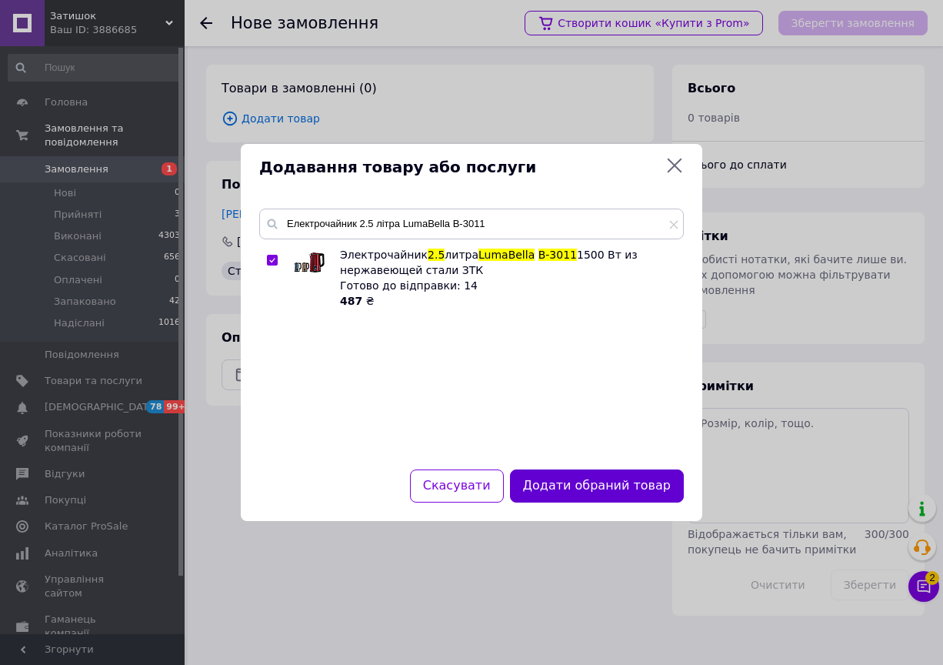
click at [585, 482] on button "Додати обраний товар" at bounding box center [597, 485] width 174 height 33
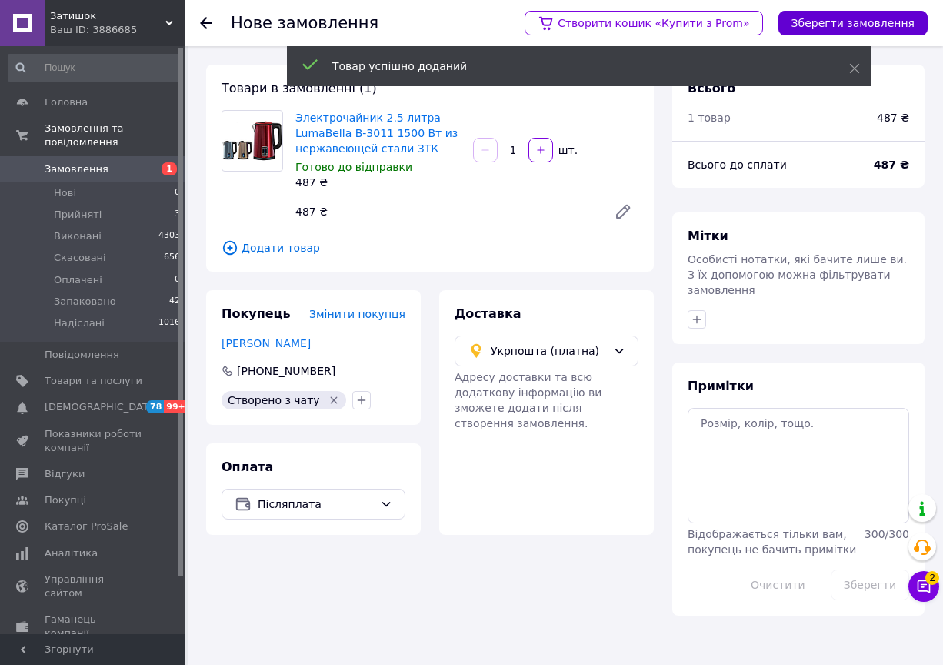
click at [842, 21] on button "Зберегти замовлення" at bounding box center [853, 23] width 149 height 25
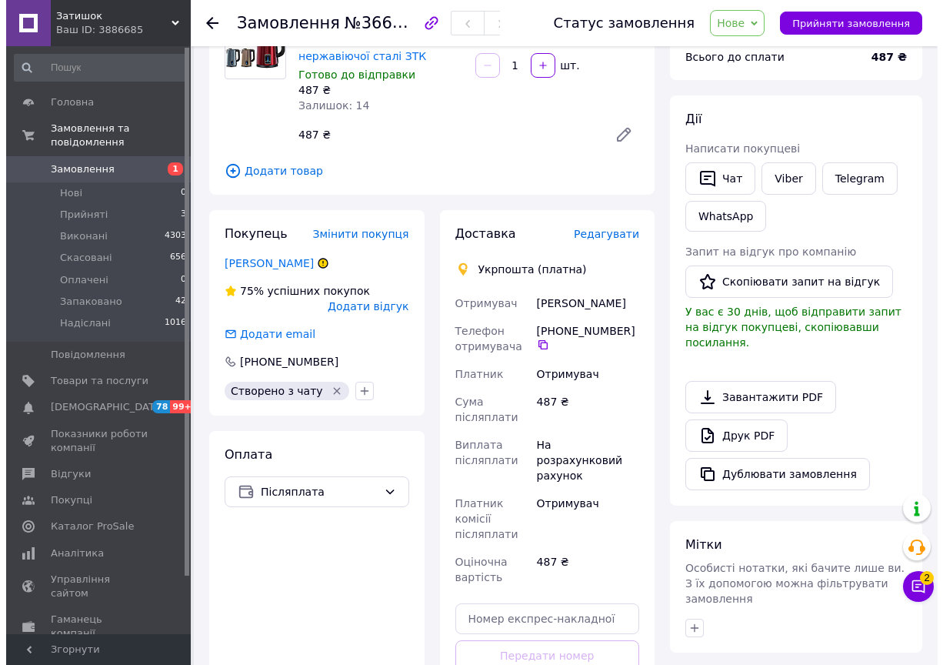
scroll to position [231, 0]
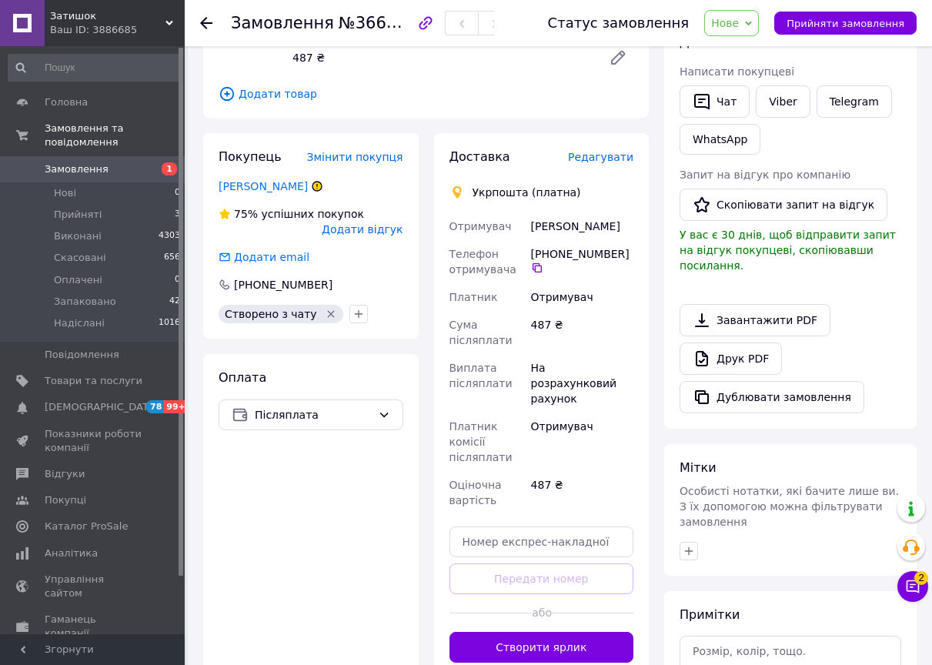
click at [602, 155] on span "Редагувати" at bounding box center [600, 157] width 65 height 12
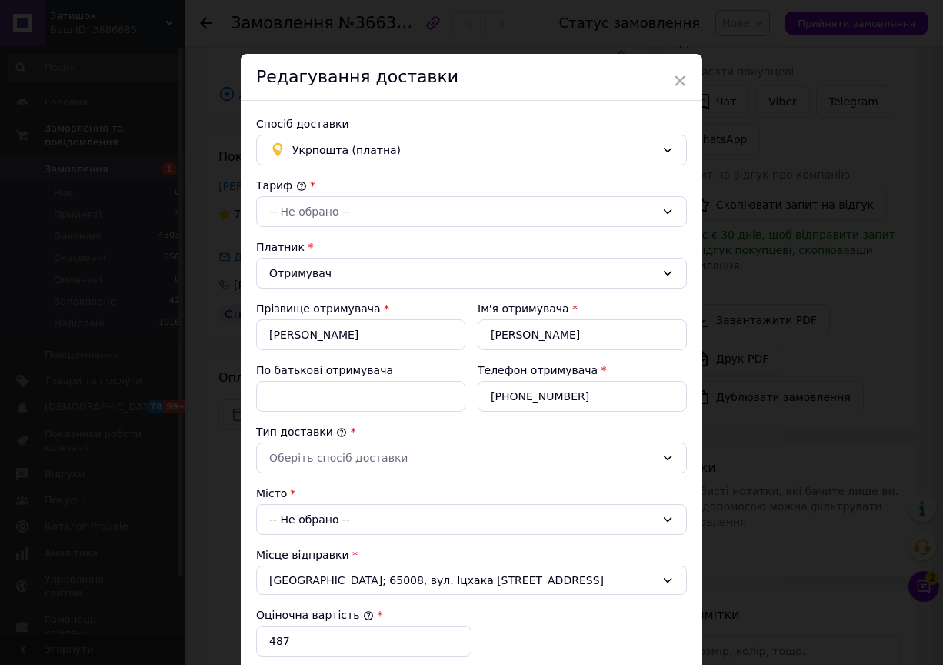
scroll to position [308, 0]
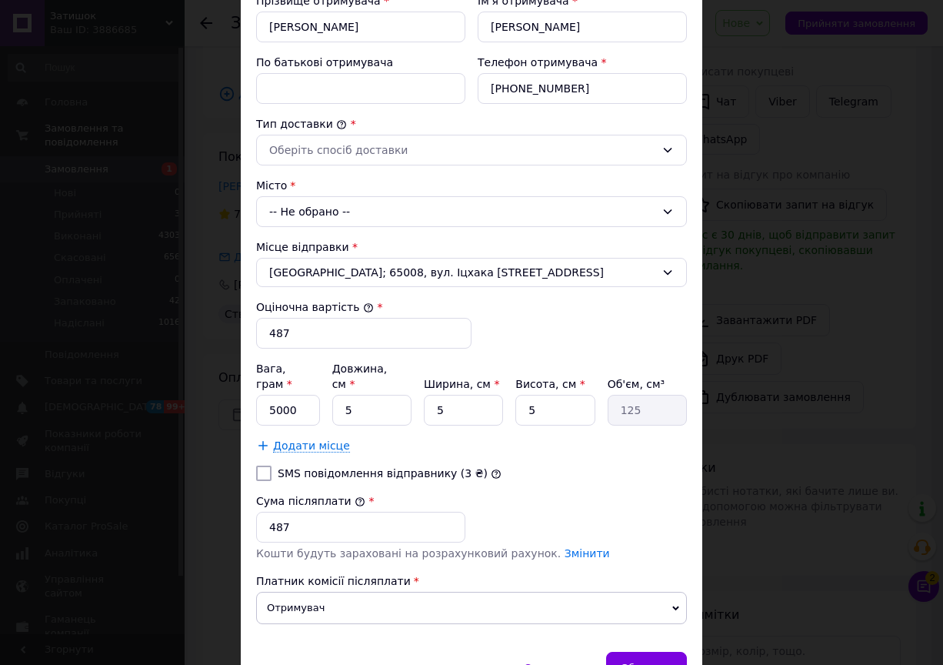
click at [366, 208] on div "-- Не обрано --" at bounding box center [471, 211] width 431 height 31
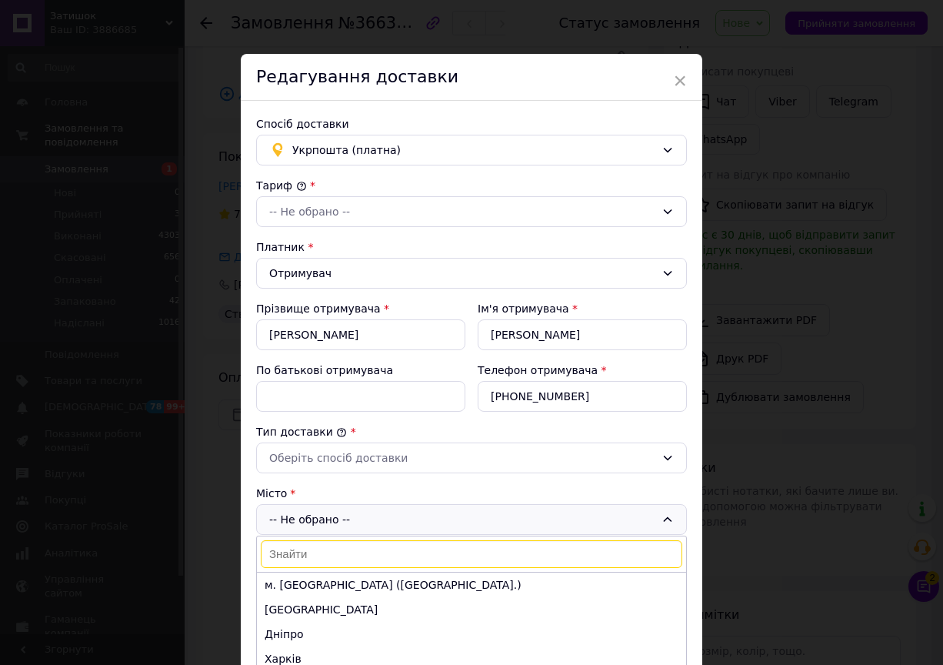
scroll to position [77, 0]
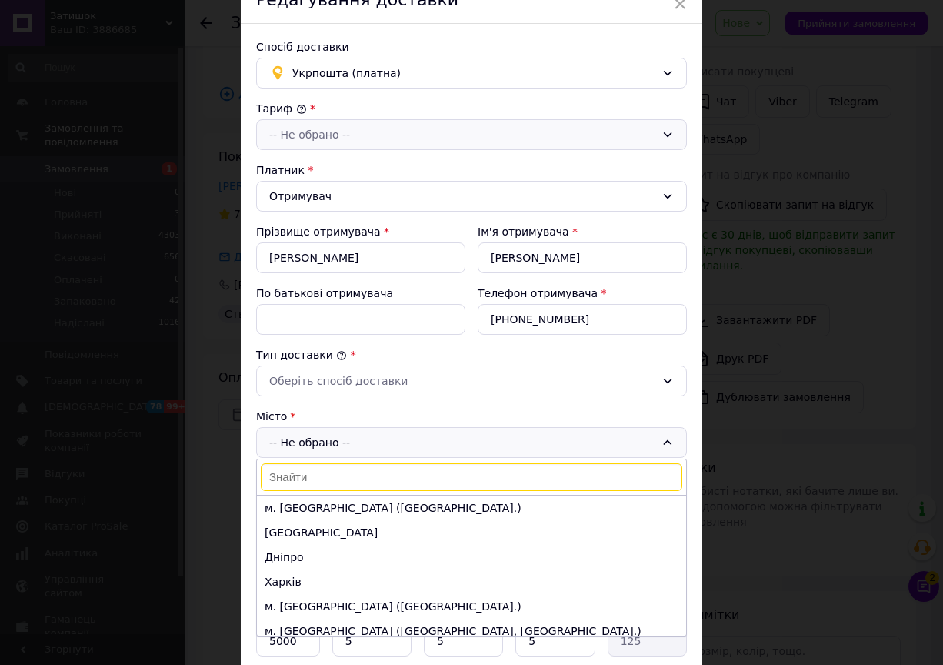
click at [373, 141] on div "-- Не обрано --" at bounding box center [462, 134] width 386 height 17
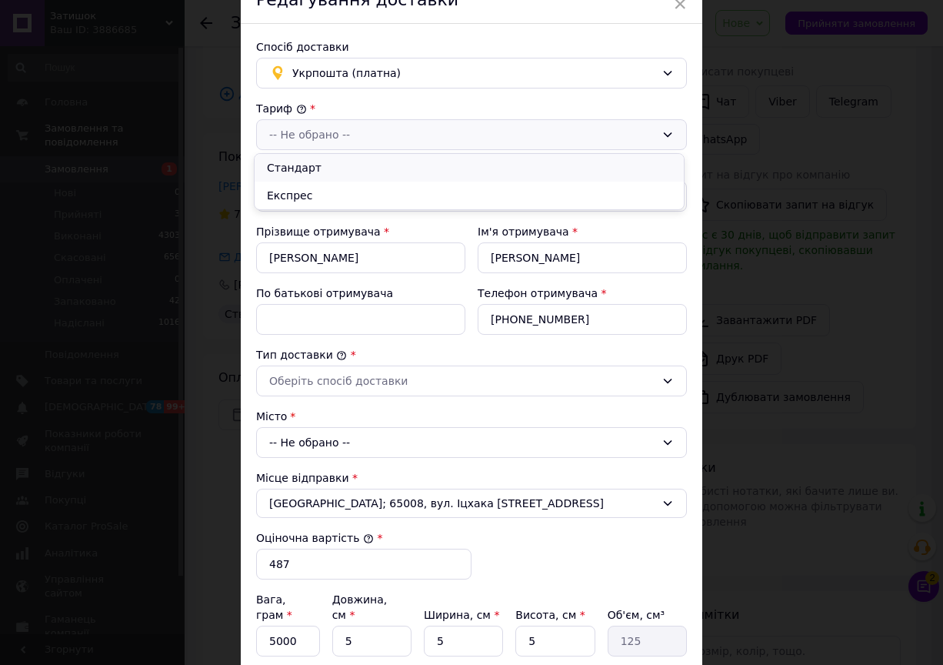
click at [325, 171] on li "Стандарт" at bounding box center [469, 168] width 429 height 28
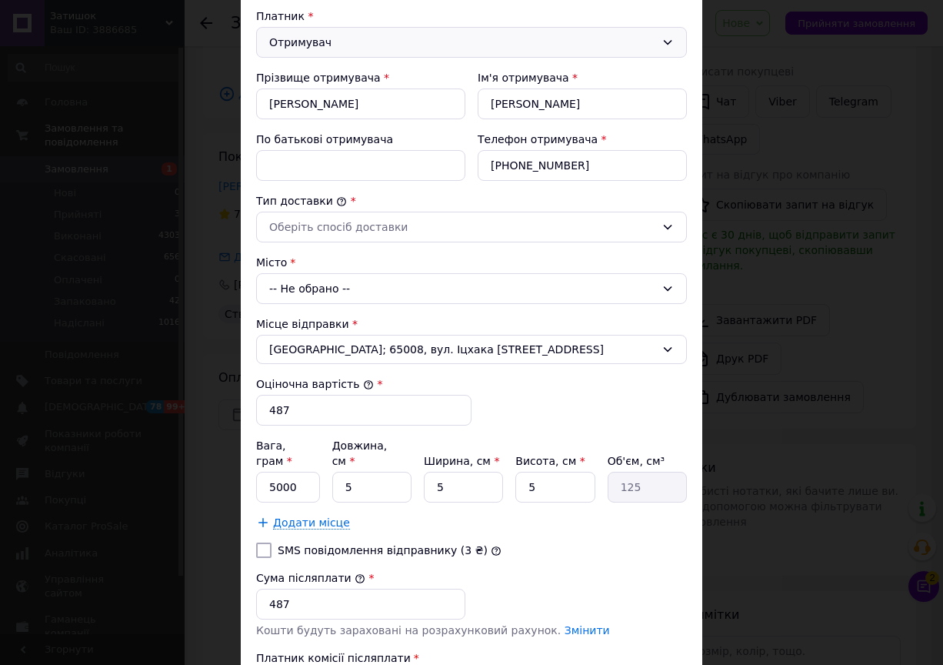
scroll to position [308, 0]
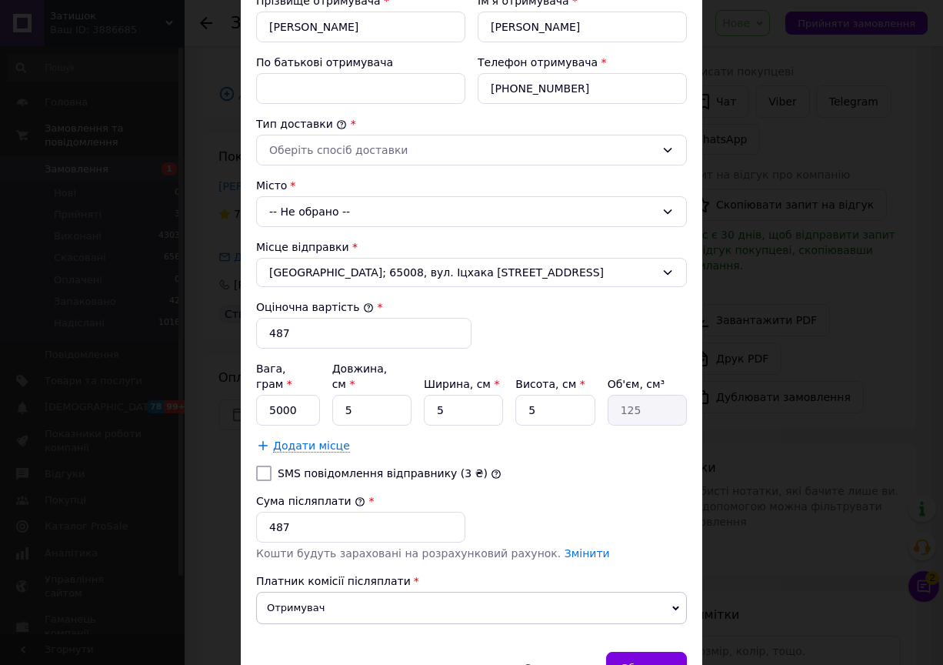
click at [405, 212] on div "-- Не обрано --" at bounding box center [471, 211] width 431 height 31
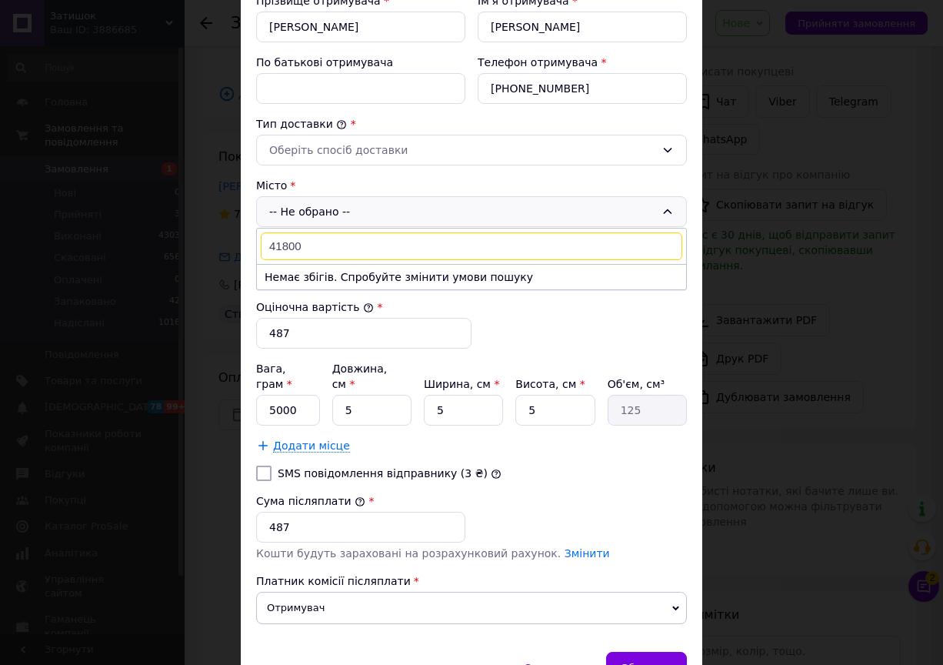
click at [389, 251] on input "41800" at bounding box center [472, 246] width 422 height 28
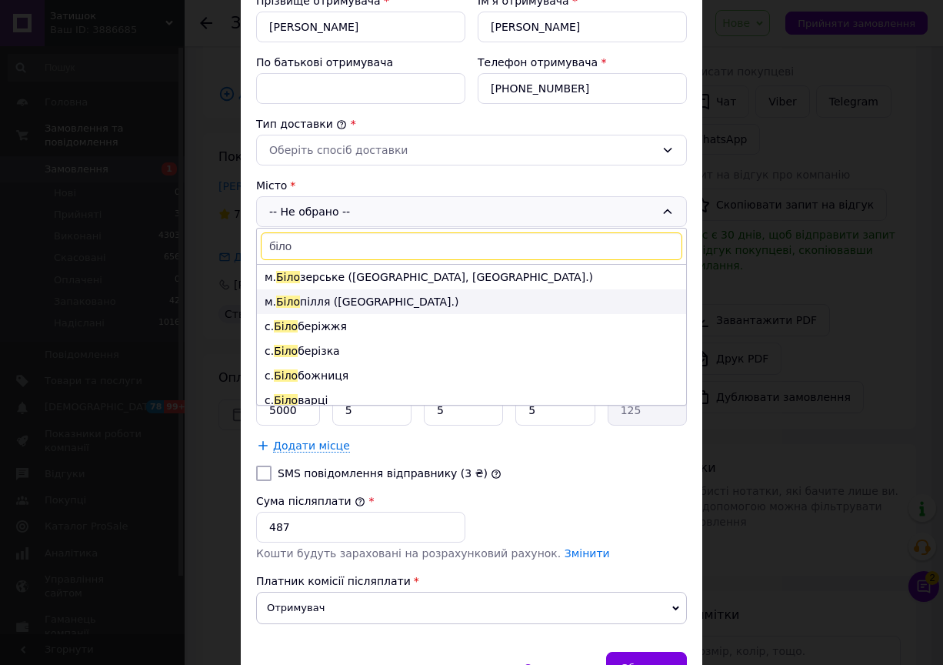
type input "біло"
click at [380, 297] on li "м. Біло пілля (Сумська обл.)" at bounding box center [471, 301] width 429 height 25
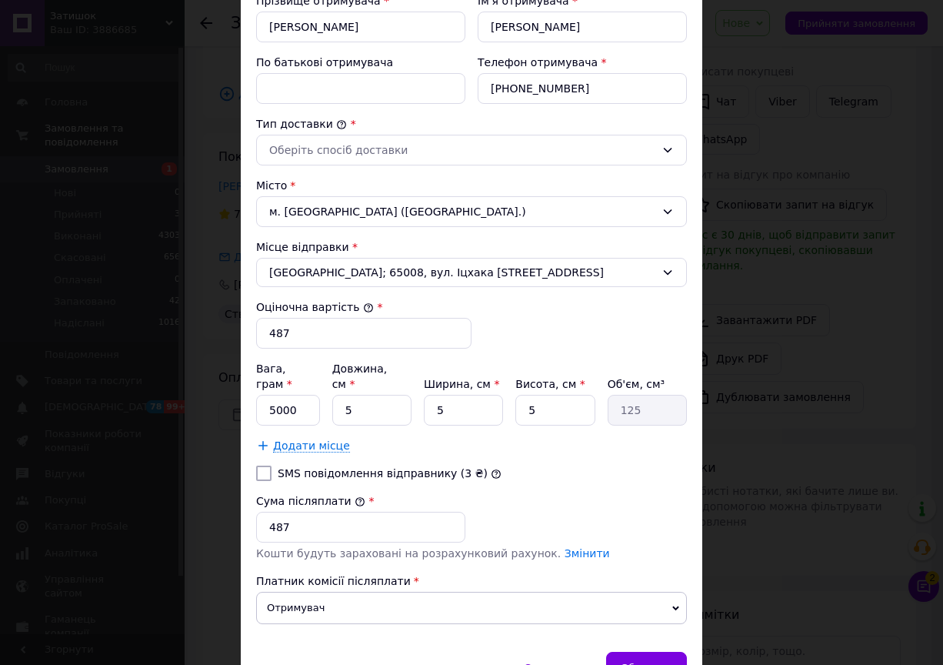
click at [455, 166] on div "Тариф * Стандарт Платник * Отримувач Прізвище отримувача * Марина Ім'я отримува…" at bounding box center [471, 253] width 431 height 766
click at [461, 155] on div "Оберіть спосіб доставки" at bounding box center [462, 150] width 386 height 17
click at [429, 183] on li "Склад - склад" at bounding box center [469, 183] width 429 height 28
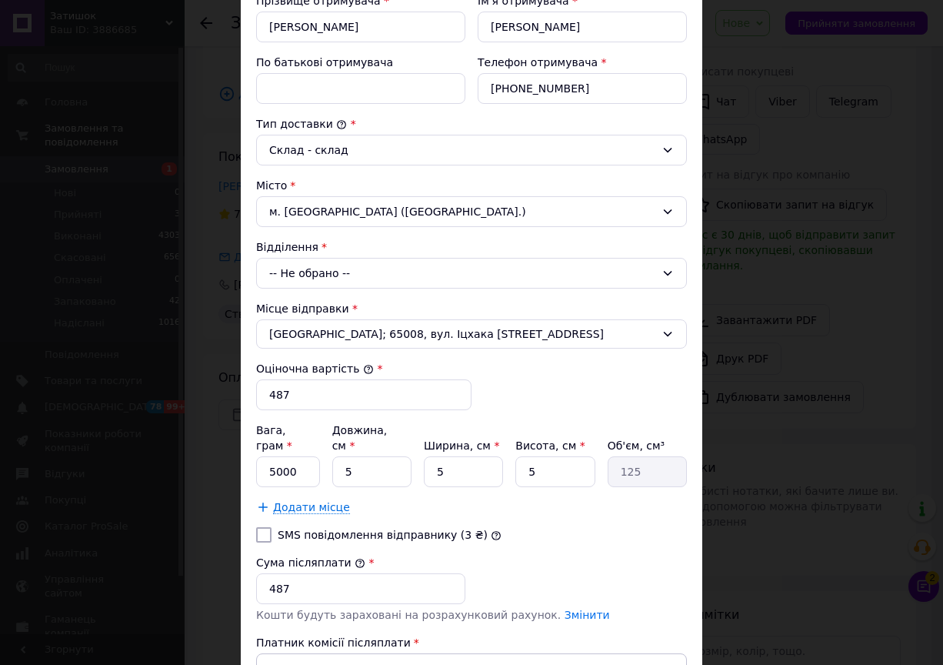
click at [364, 272] on div "-- Не обрано --" at bounding box center [471, 273] width 431 height 31
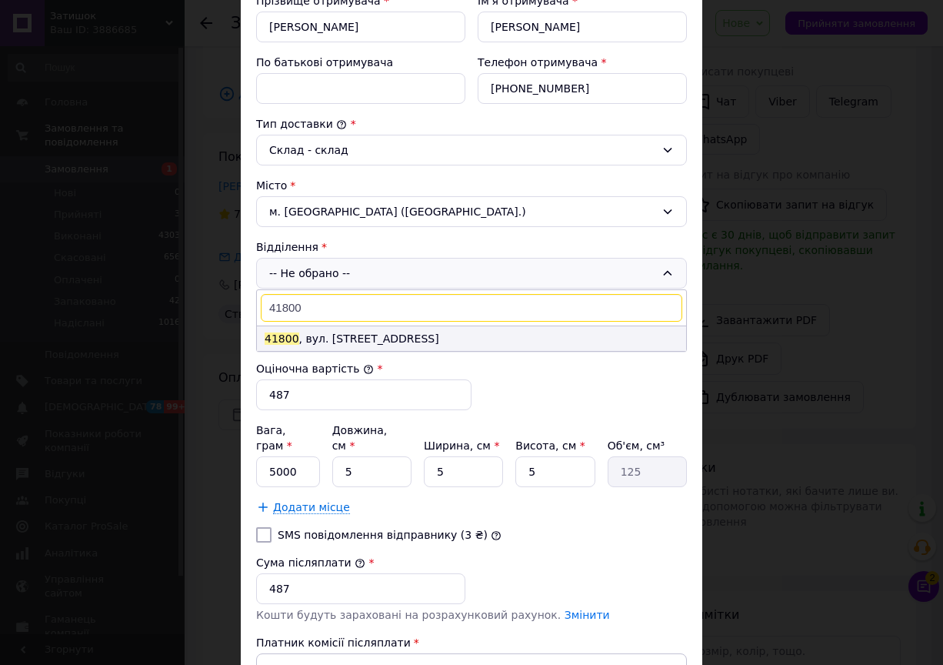
type input "41800"
click at [381, 335] on li "41800 , вул. Старопутивльська, 30" at bounding box center [471, 338] width 429 height 25
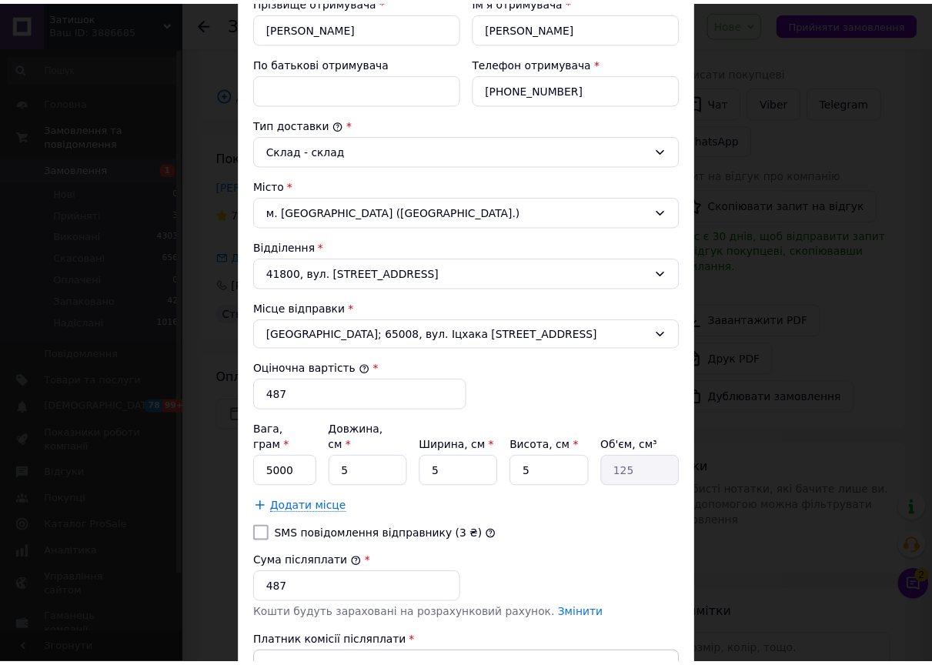
scroll to position [441, 0]
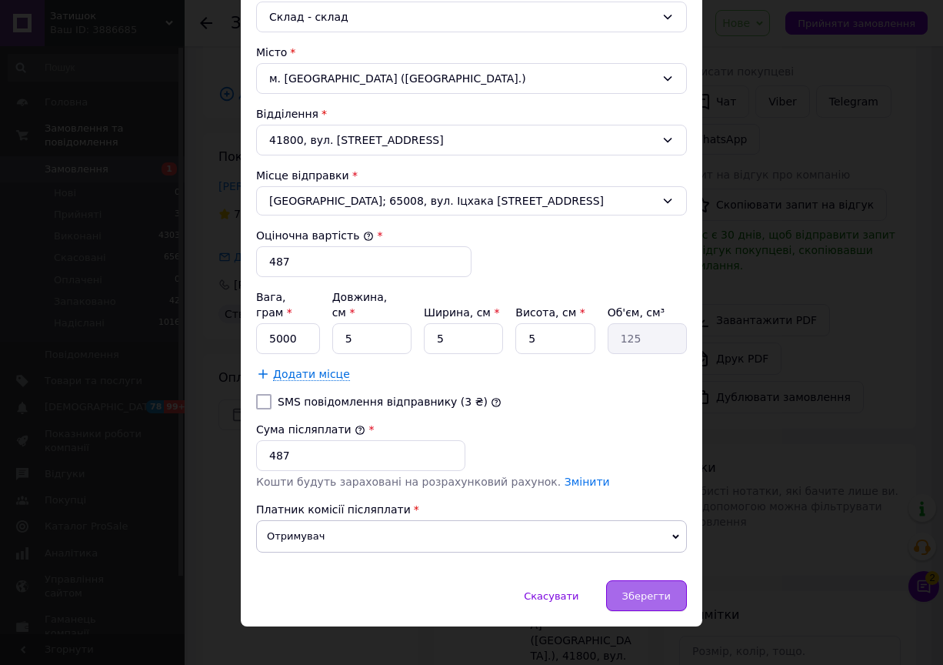
click at [653, 589] on div "Зберегти" at bounding box center [646, 595] width 81 height 31
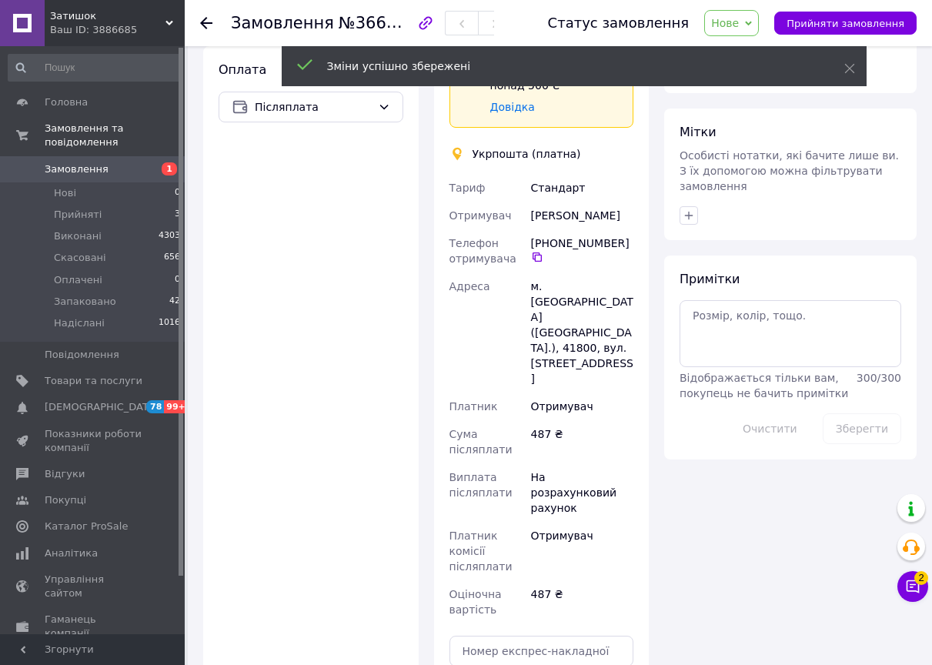
scroll to position [154, 0]
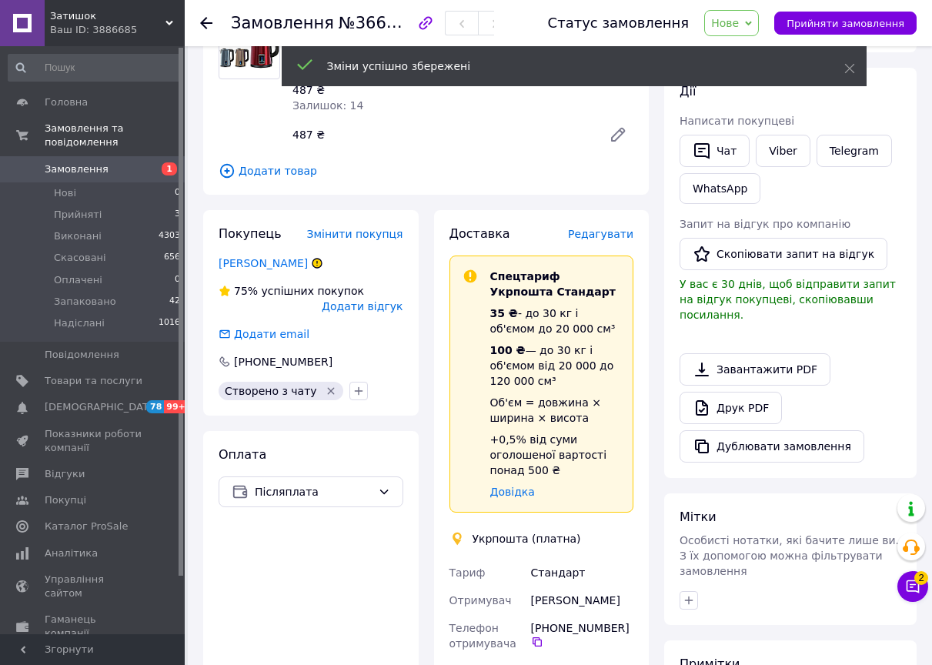
click at [759, 15] on span "Нове" at bounding box center [731, 23] width 55 height 26
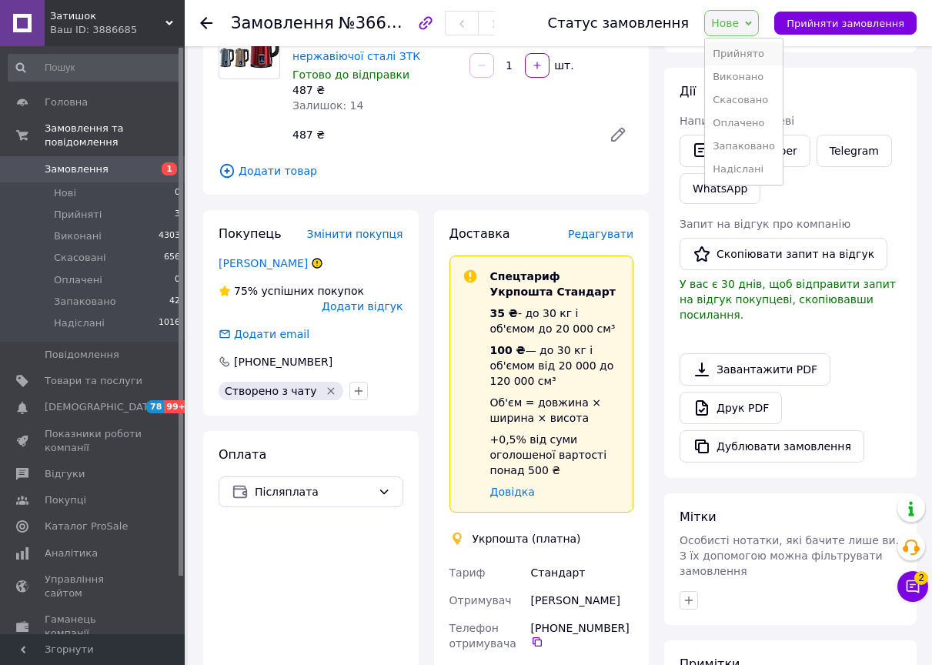
click at [755, 57] on li "Прийнято" at bounding box center [744, 53] width 78 height 23
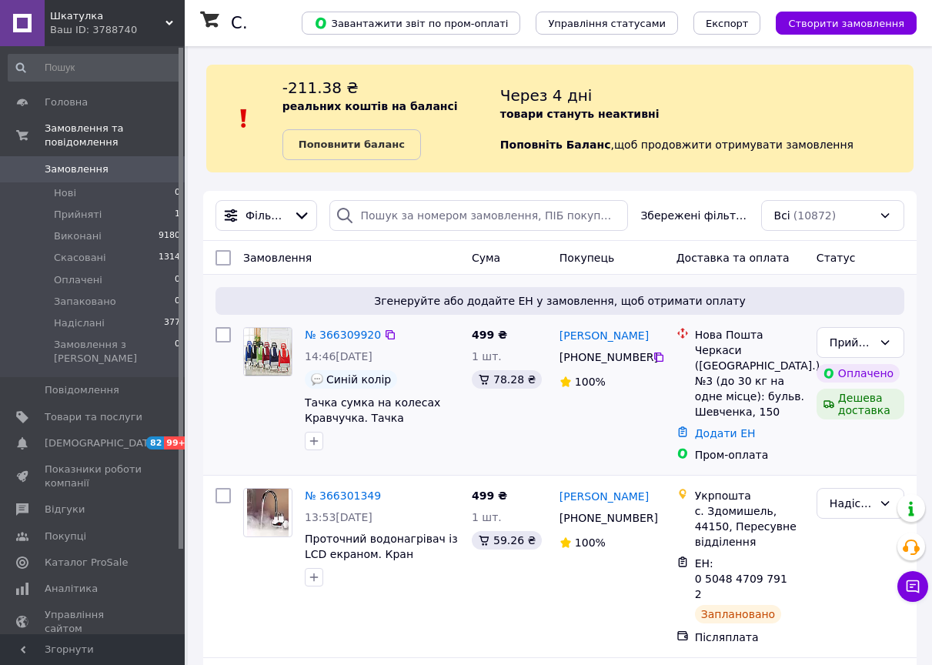
click at [443, 339] on div "№ 366309920" at bounding box center [382, 334] width 158 height 18
click at [411, 192] on div "Фільтри Збережені фільтри: Всі (10872)" at bounding box center [559, 216] width 713 height 50
click at [114, 462] on span "Показники роботи компанії" at bounding box center [94, 476] width 98 height 28
